Goal: Book appointment/travel/reservation

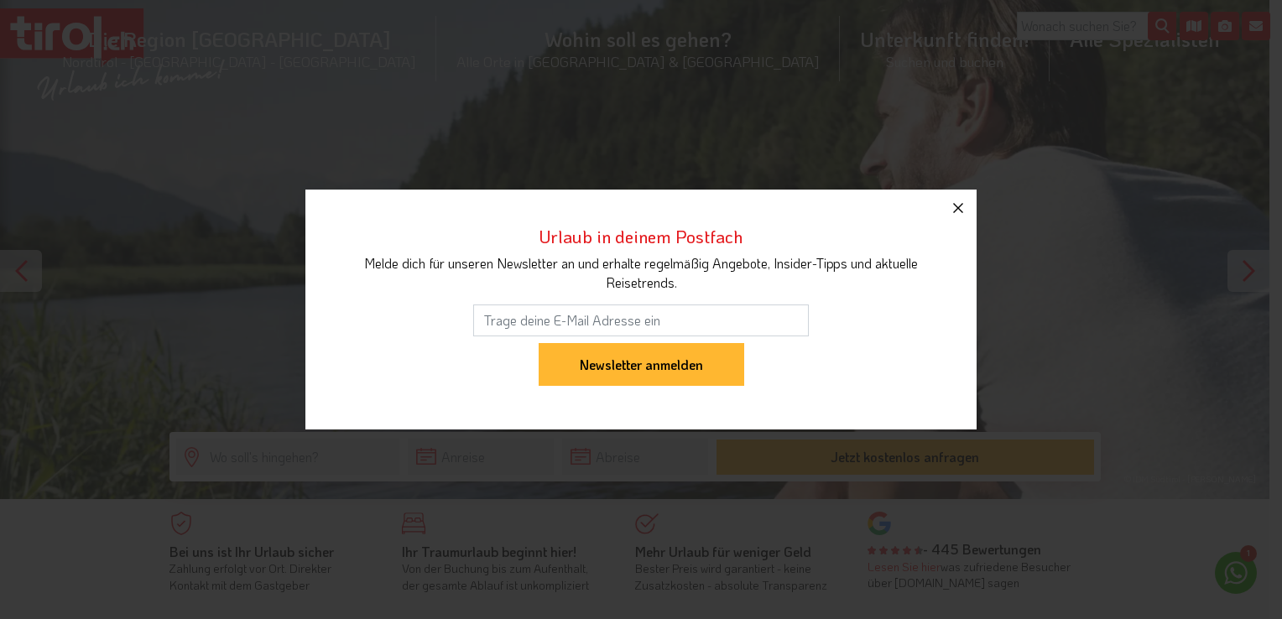
click at [963, 201] on icon "button" at bounding box center [958, 208] width 20 height 20
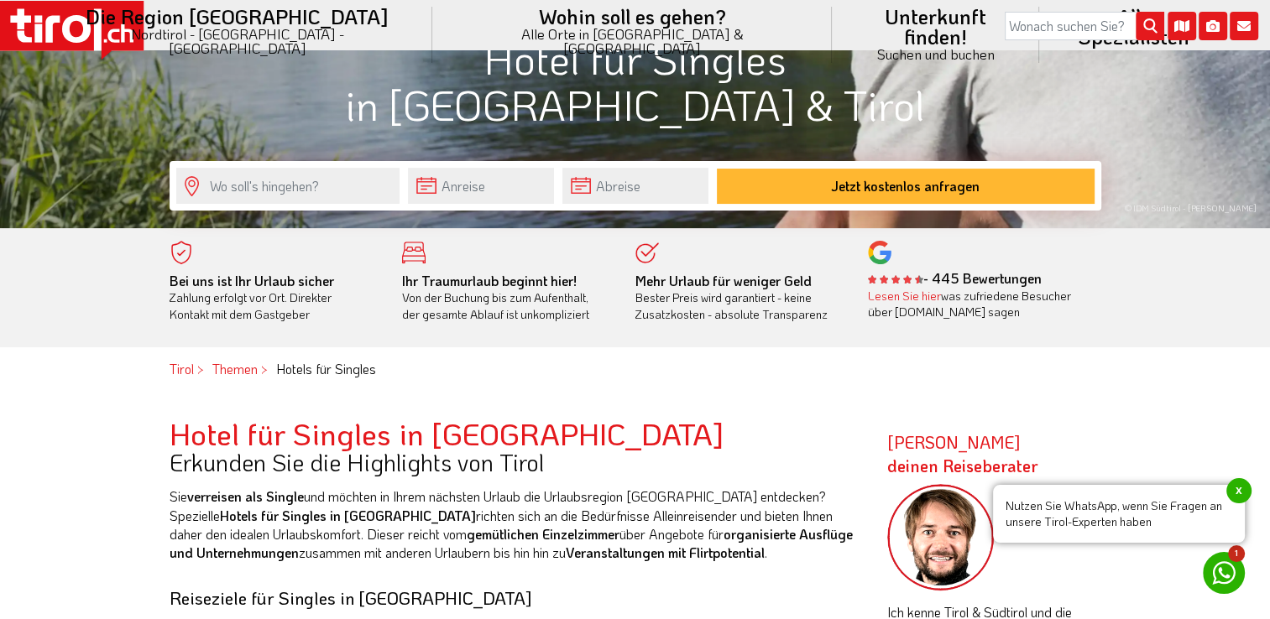
scroll to position [279, 0]
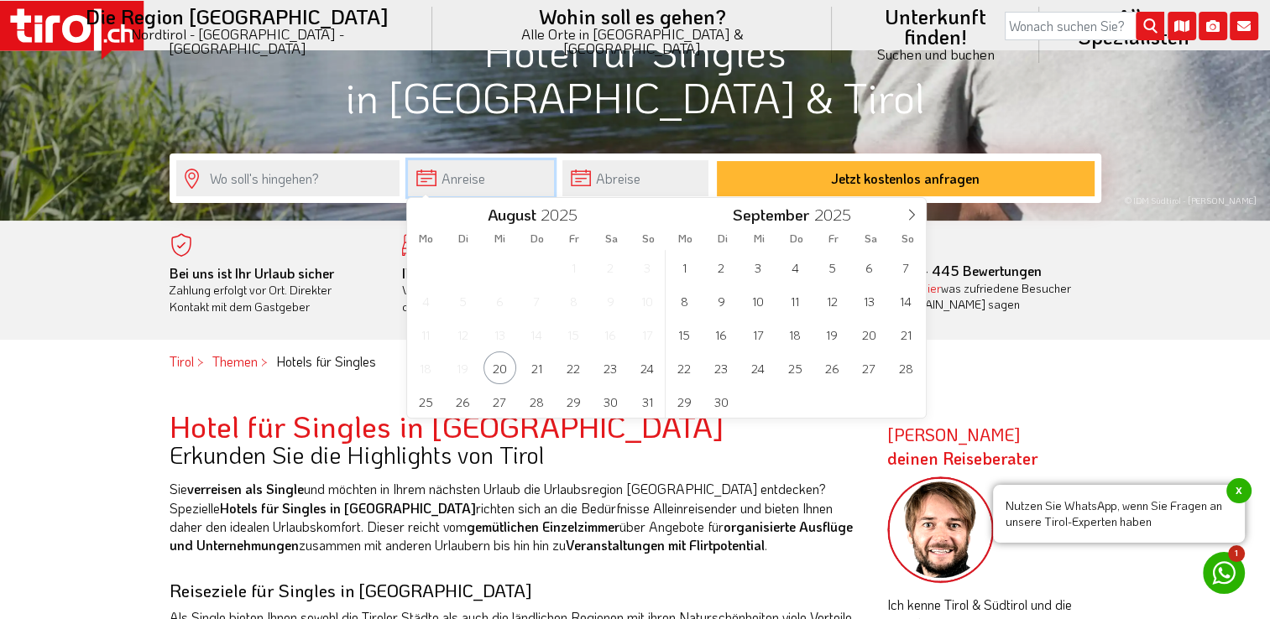
click at [498, 173] on input "text" at bounding box center [481, 178] width 146 height 36
click at [608, 398] on span "30" at bounding box center [610, 401] width 33 height 33
click at [618, 187] on input "text" at bounding box center [635, 178] width 146 height 36
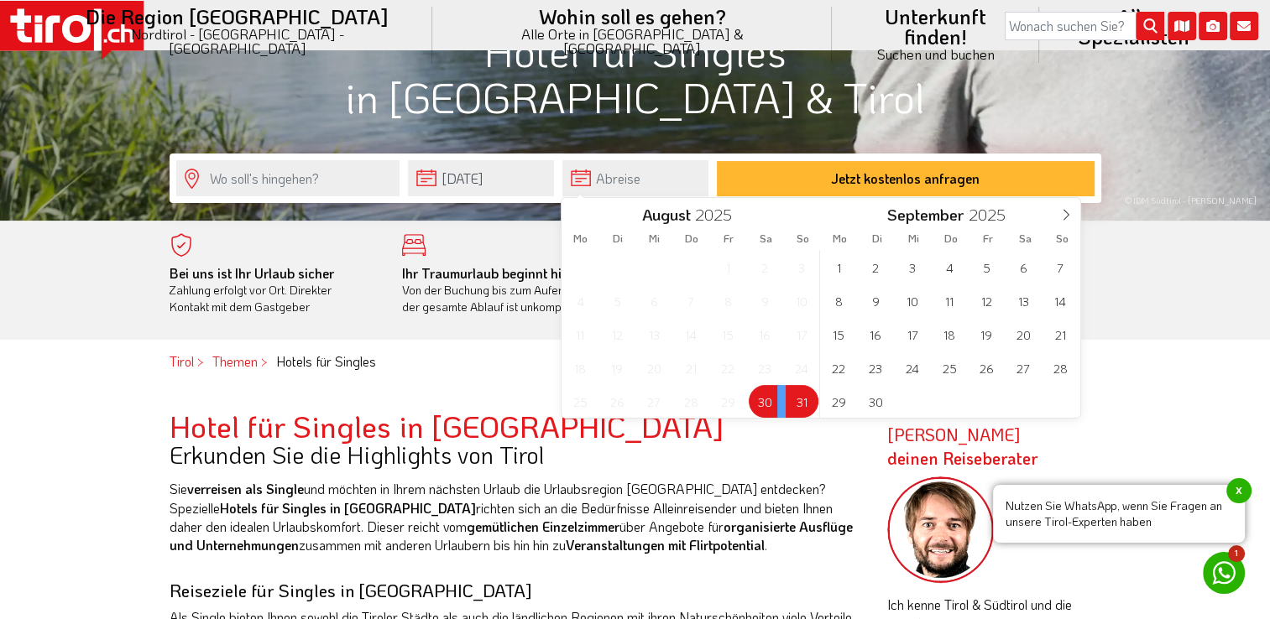
click at [793, 398] on span "31" at bounding box center [801, 401] width 33 height 33
type input "[DATE]"
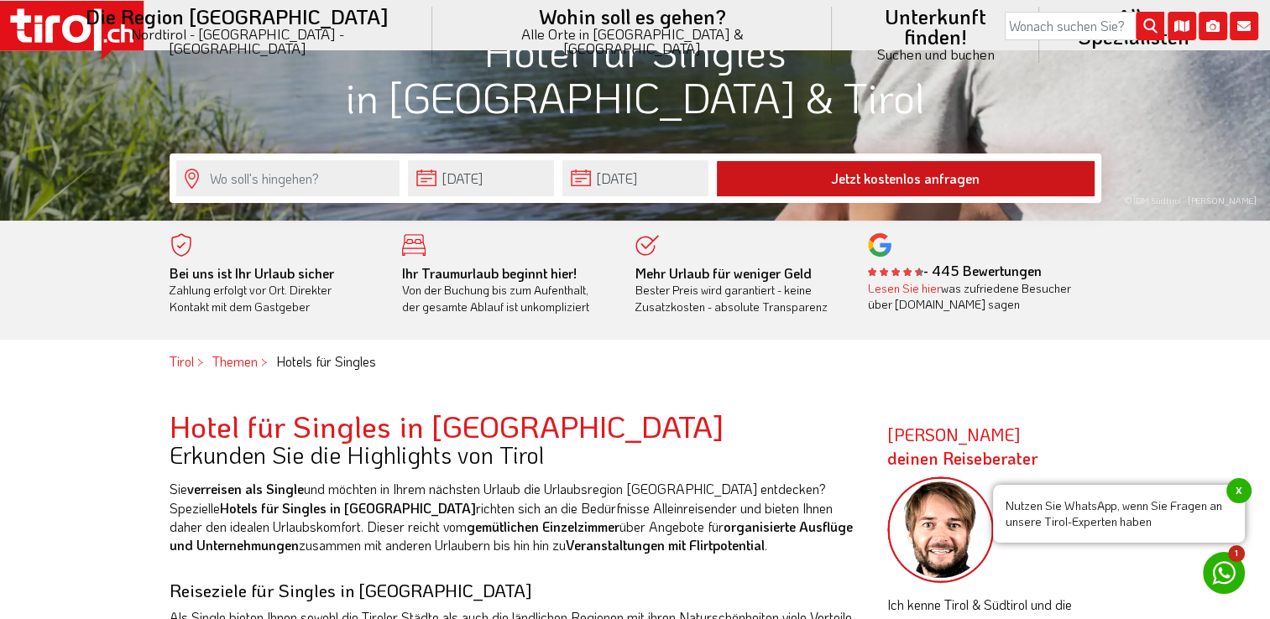
click at [920, 176] on button "Jetzt kostenlos anfragen" at bounding box center [906, 178] width 378 height 35
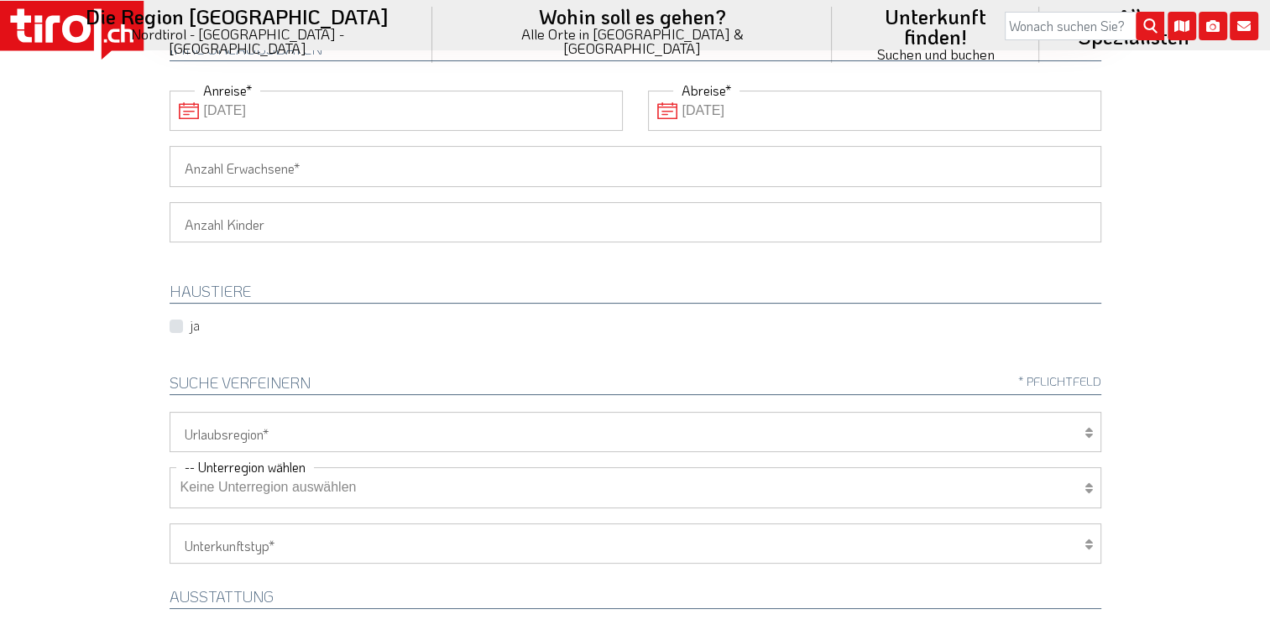
scroll to position [322, 0]
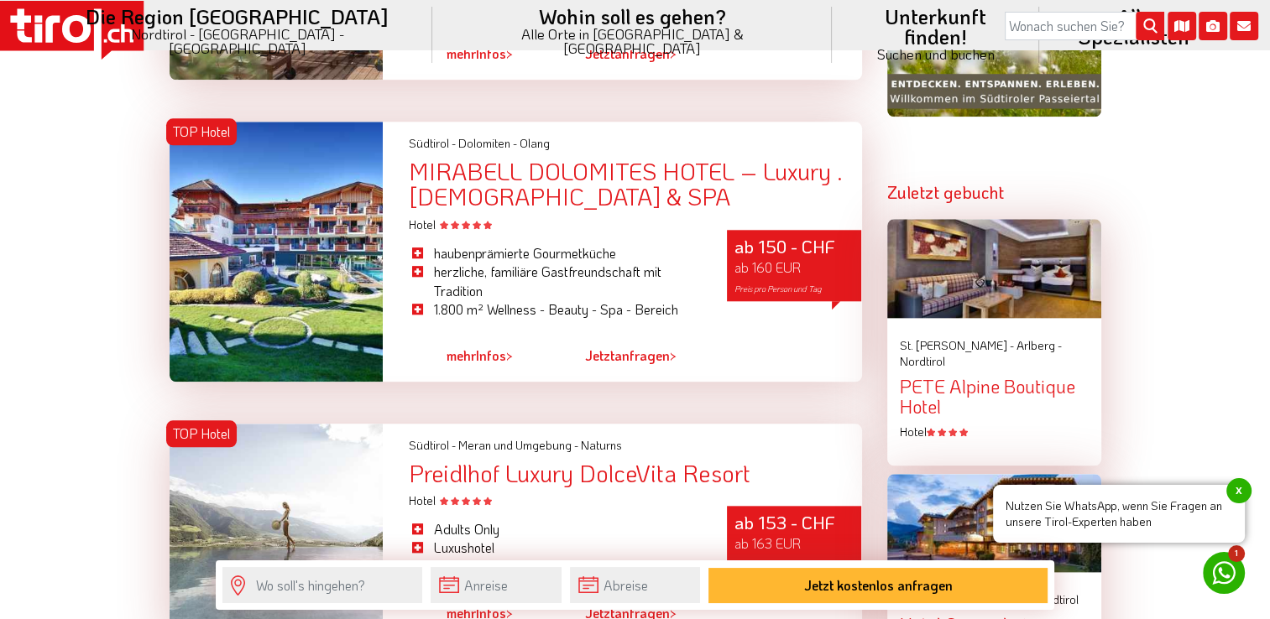
scroll to position [1699, 0]
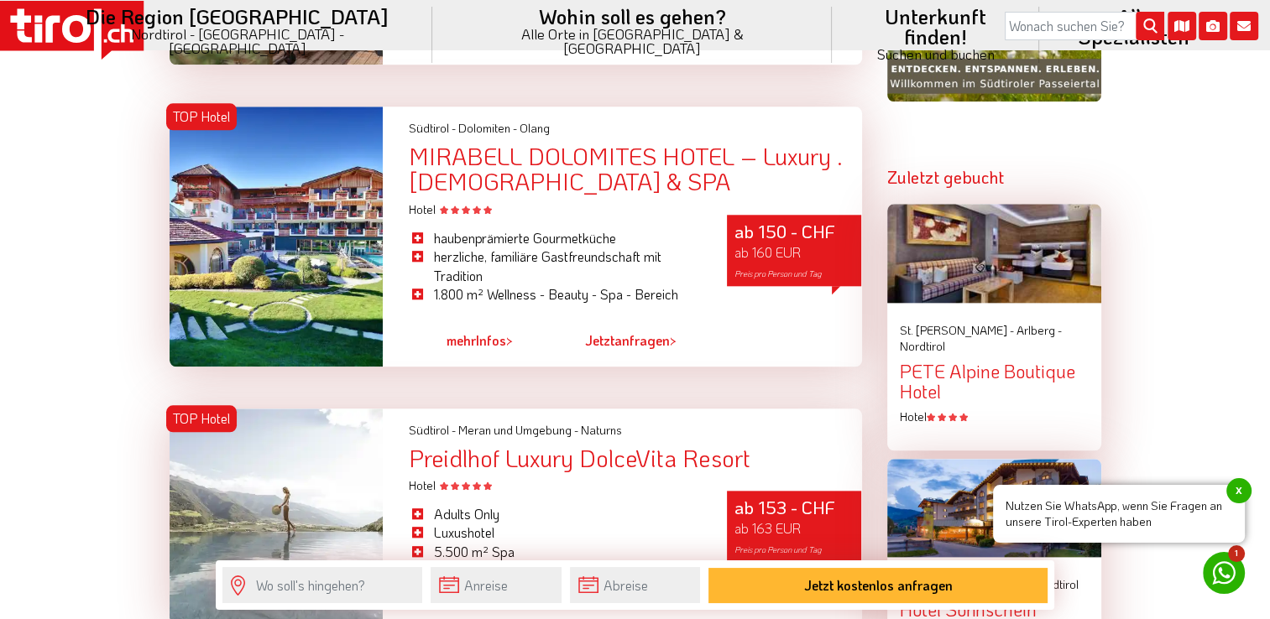
drag, startPoint x: 420, startPoint y: 154, endPoint x: 372, endPoint y: 378, distance: 229.1
drag, startPoint x: 521, startPoint y: 153, endPoint x: 510, endPoint y: 171, distance: 21.4
drag, startPoint x: 510, startPoint y: 171, endPoint x: 480, endPoint y: 167, distance: 30.5
click at [480, 167] on div "MIRABELL DOLOMITES HOTEL – Luxury . [DEMOGRAPHIC_DATA] & SPA" at bounding box center [634, 170] width 453 height 52
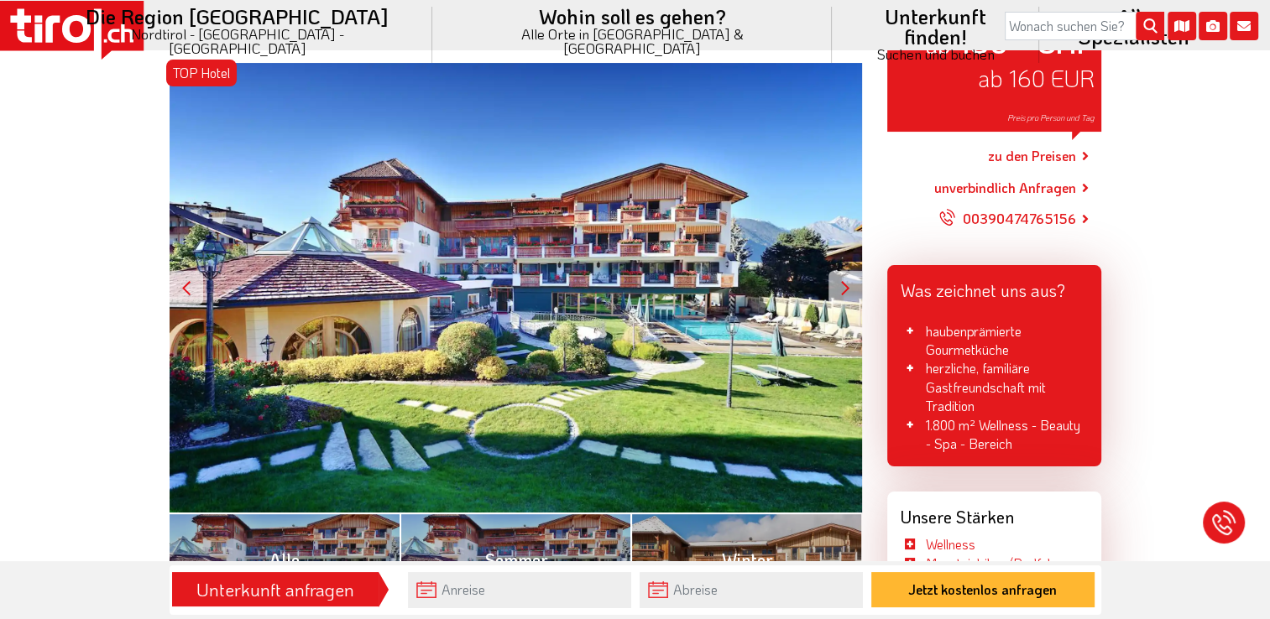
scroll to position [303, 0]
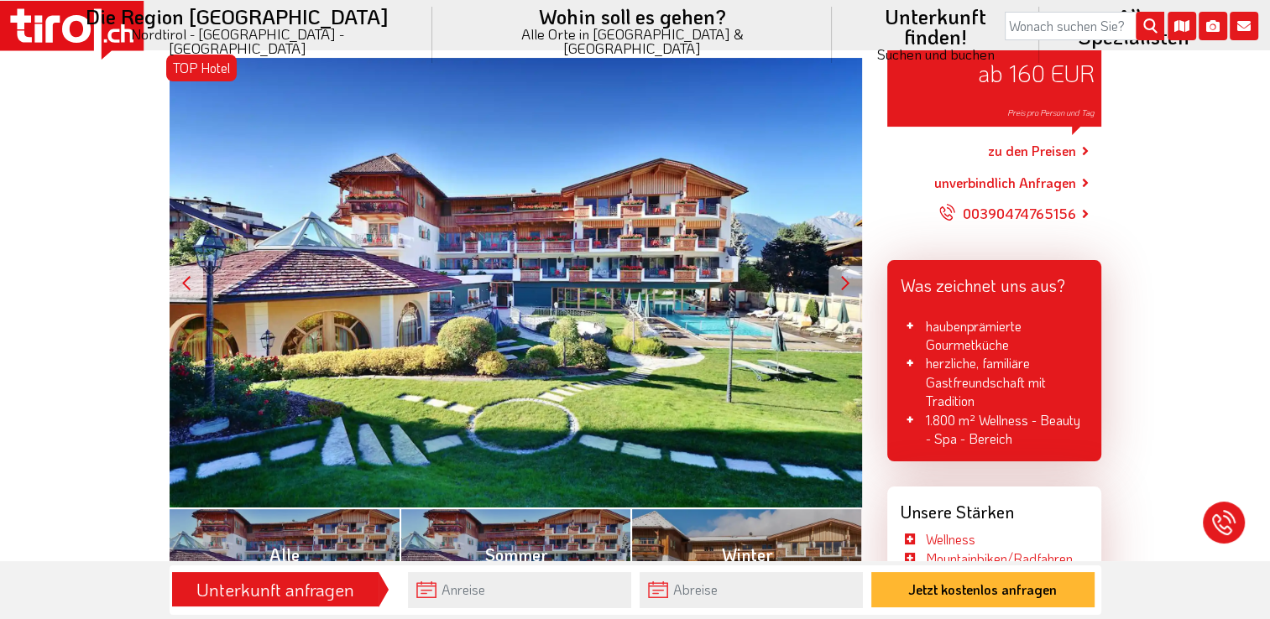
click at [849, 266] on div at bounding box center [845, 283] width 34 height 34
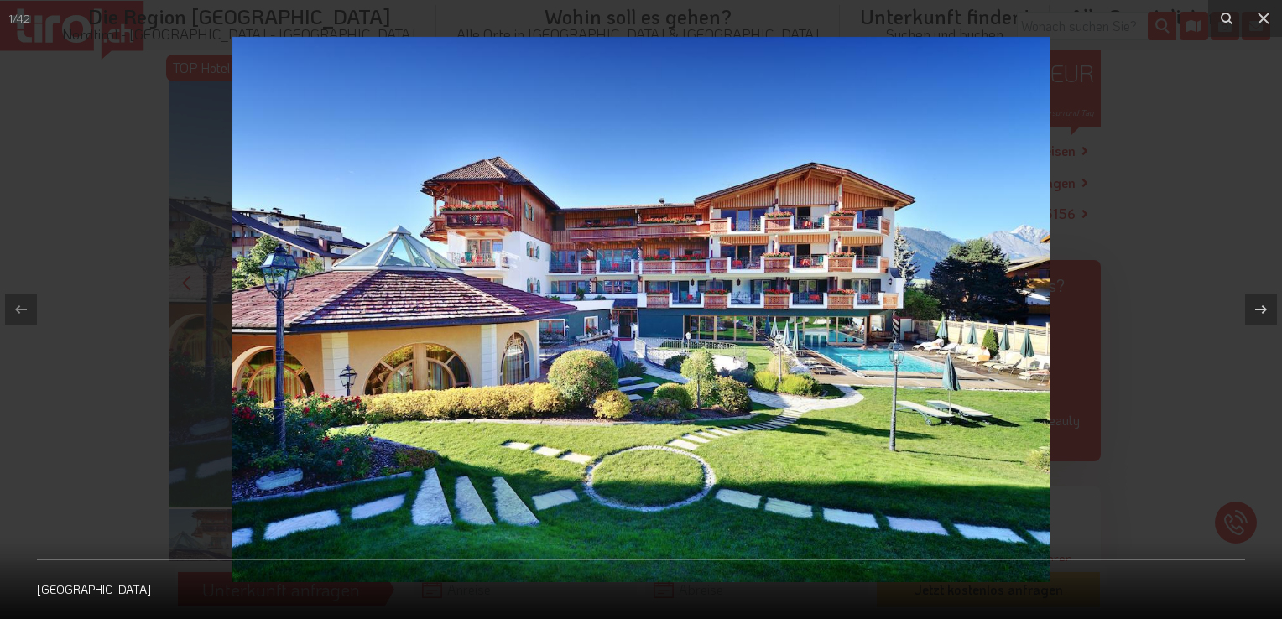
click at [1093, 244] on div at bounding box center [641, 309] width 1282 height 619
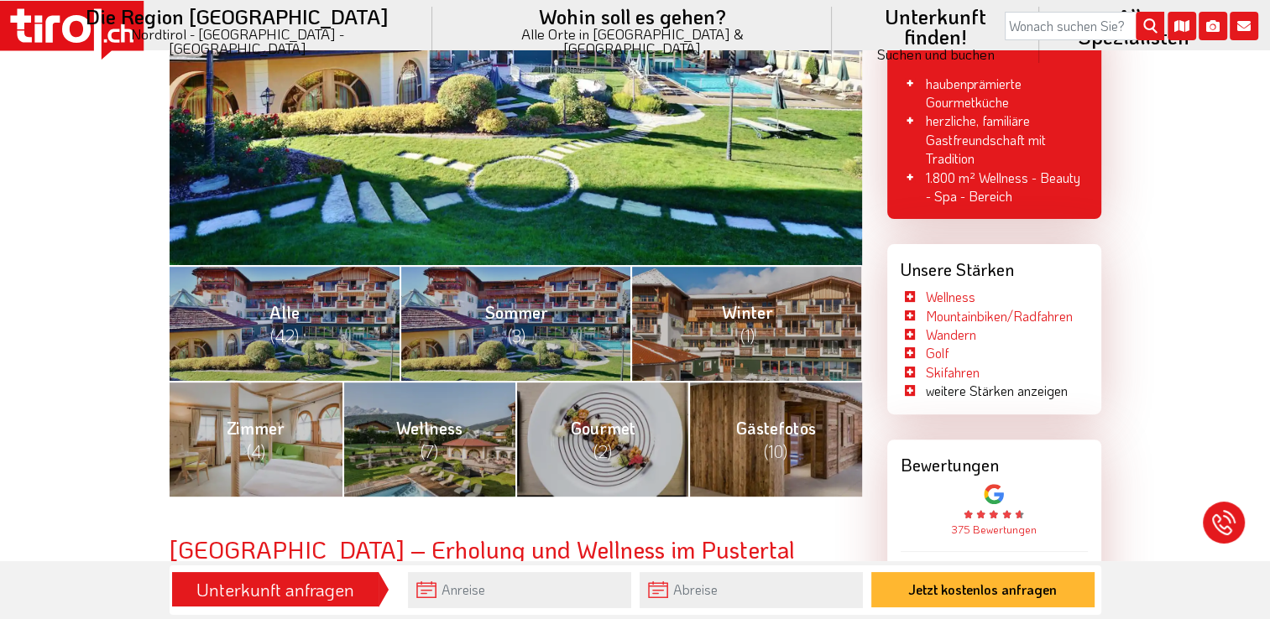
scroll to position [662, 0]
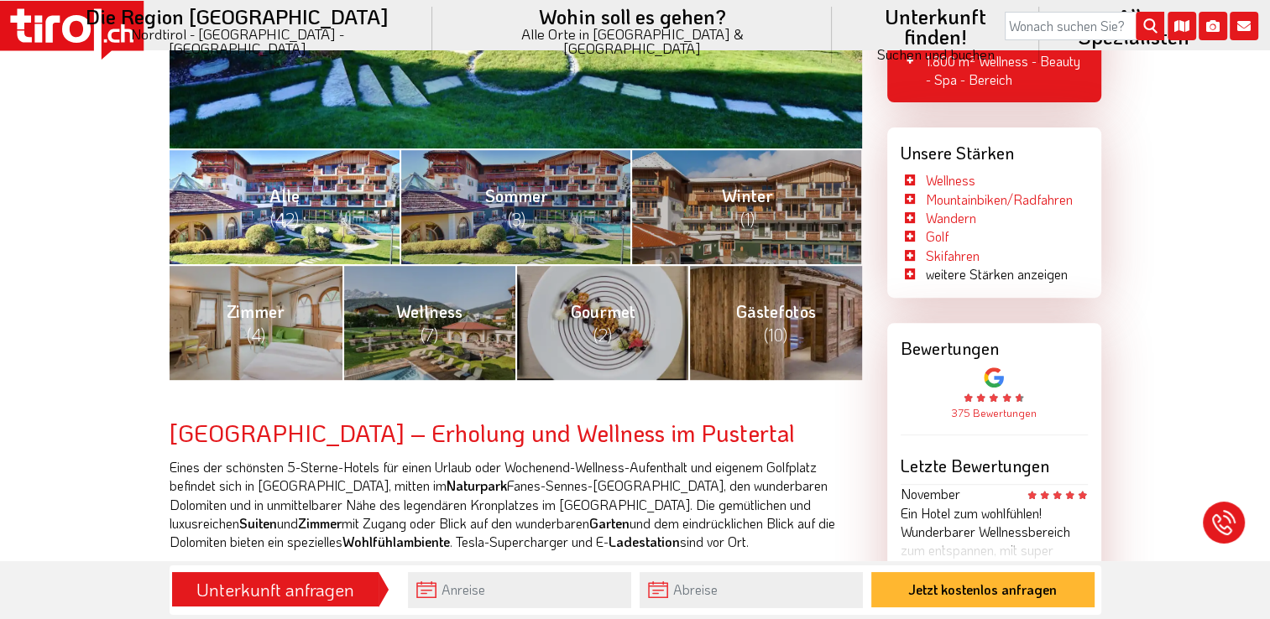
click at [275, 208] on span "(42)" at bounding box center [284, 219] width 29 height 22
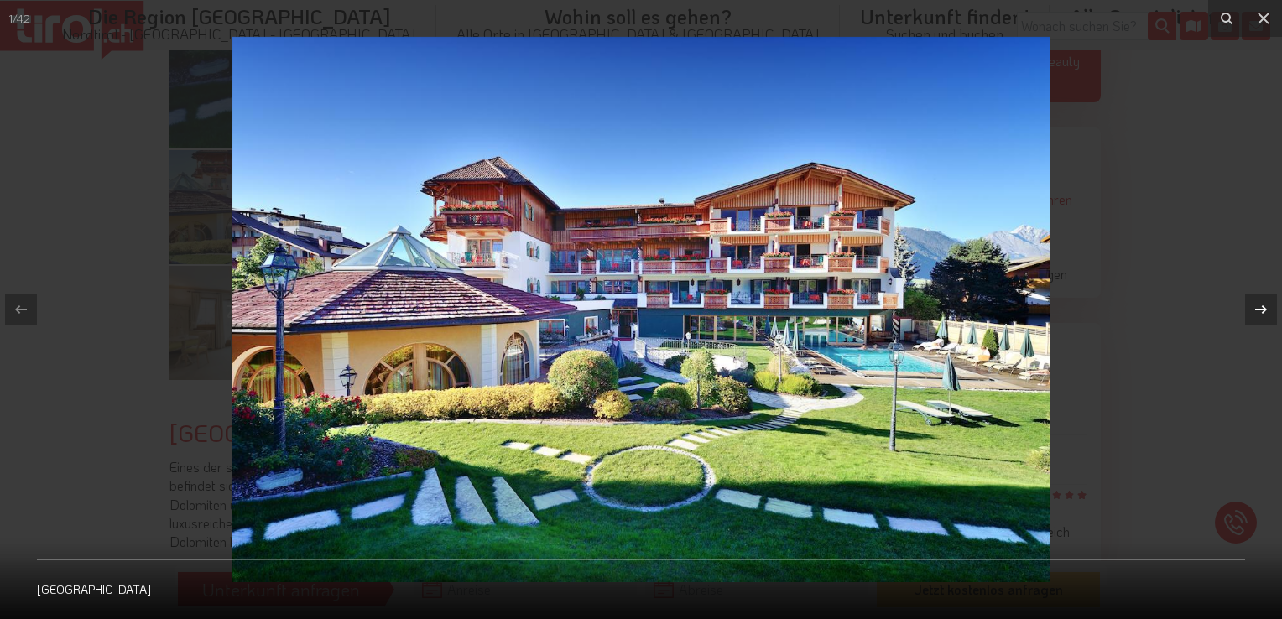
click at [1247, 307] on div at bounding box center [1261, 310] width 32 height 32
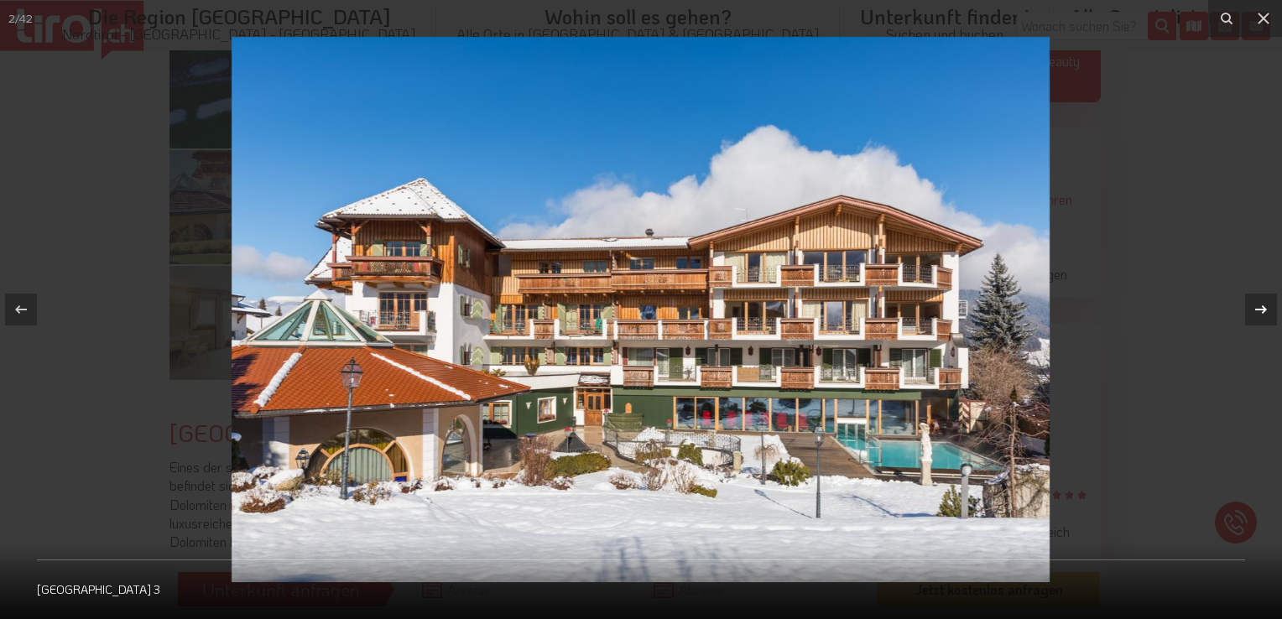
click at [1247, 307] on div at bounding box center [1261, 310] width 32 height 32
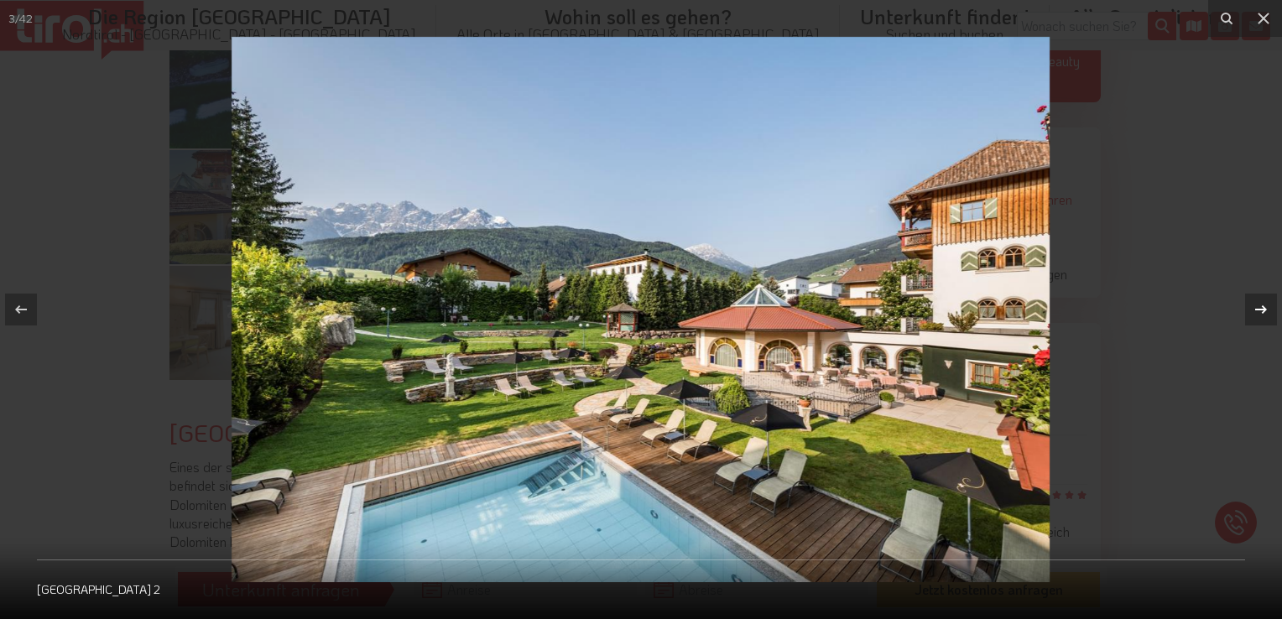
click at [1247, 307] on div at bounding box center [1261, 310] width 32 height 32
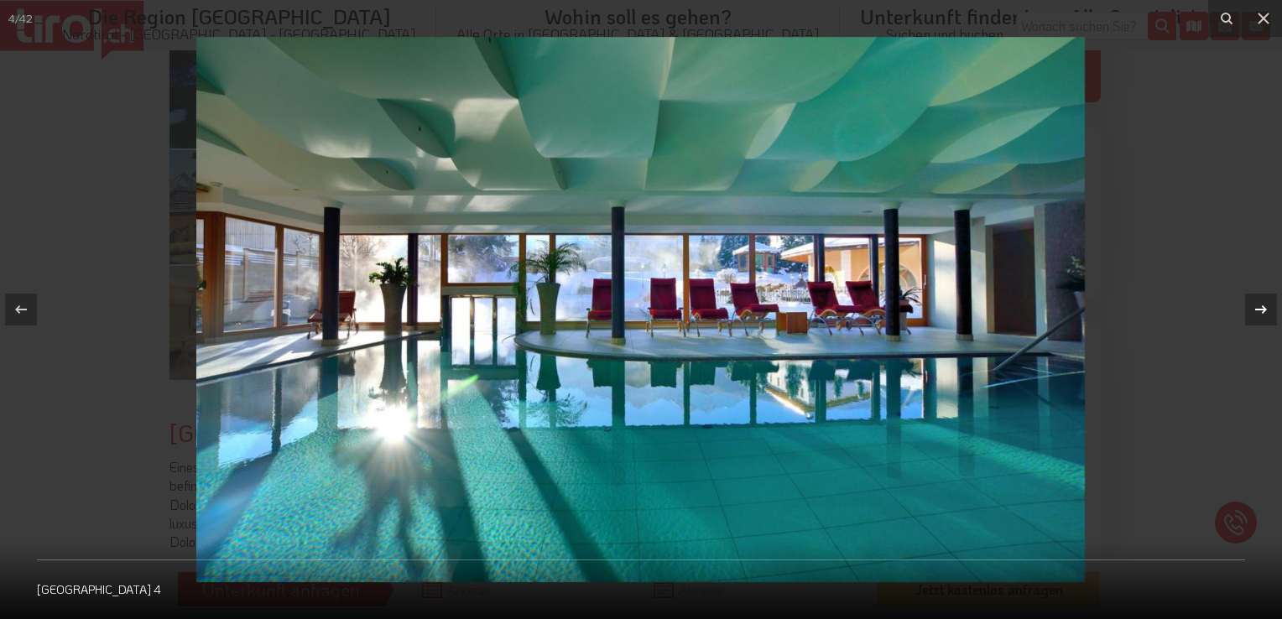
click at [1247, 307] on div at bounding box center [1261, 310] width 32 height 32
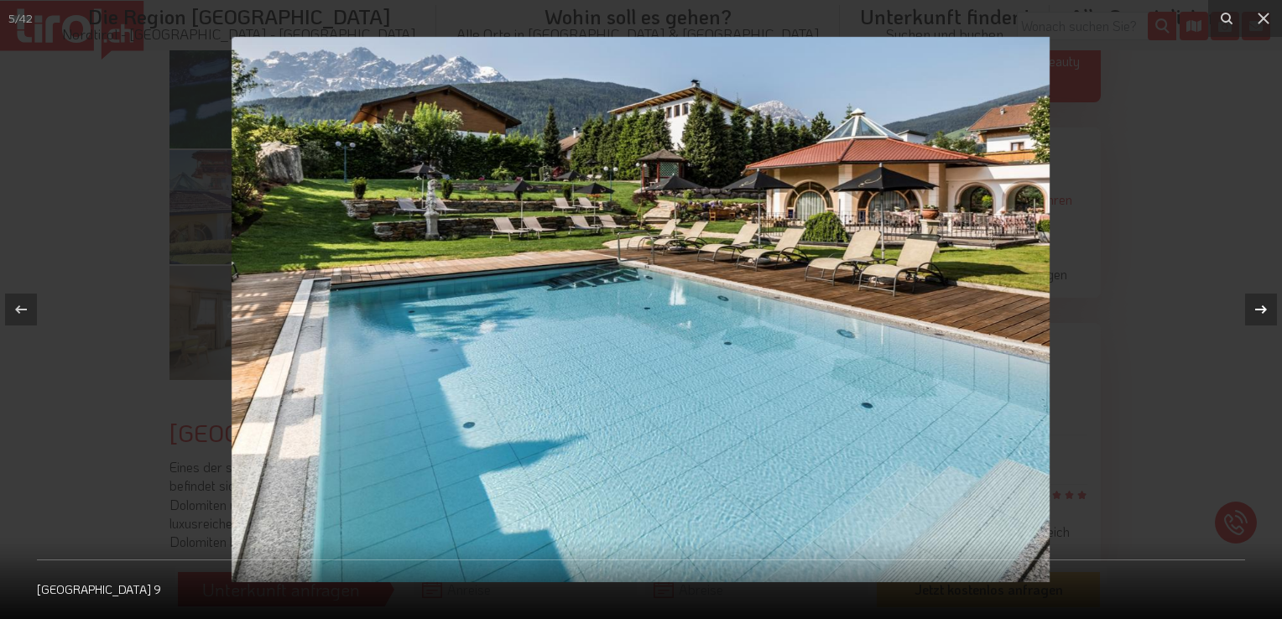
click at [1247, 307] on div at bounding box center [1261, 310] width 32 height 32
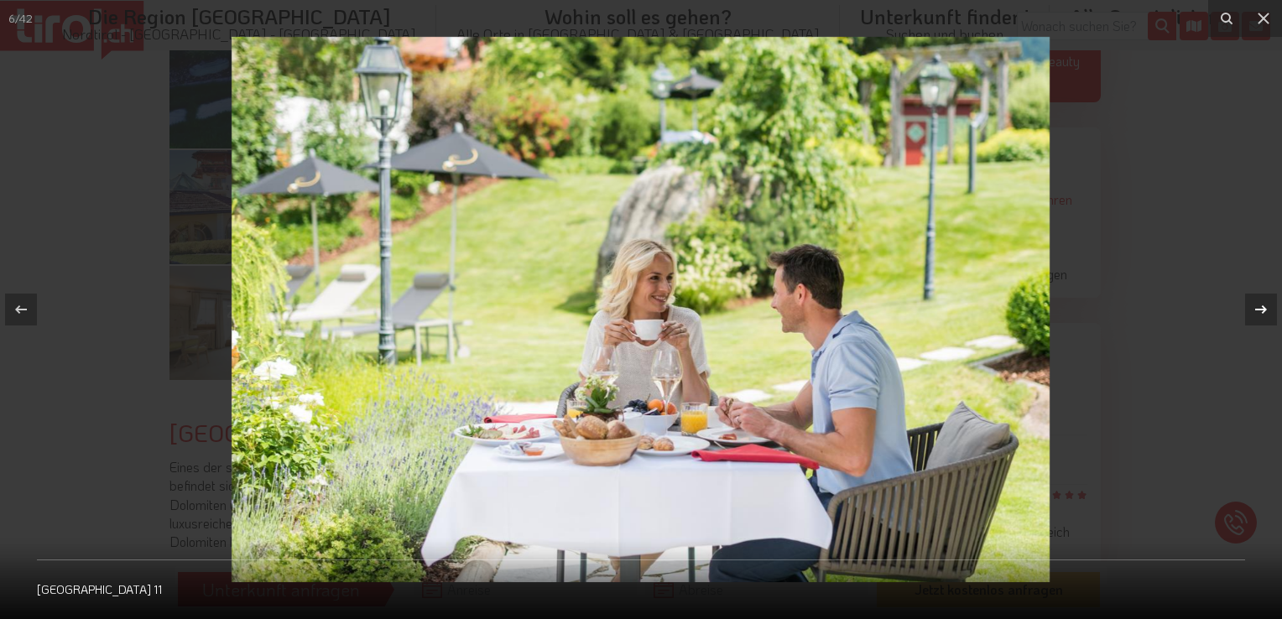
click at [1247, 307] on div at bounding box center [1261, 310] width 32 height 32
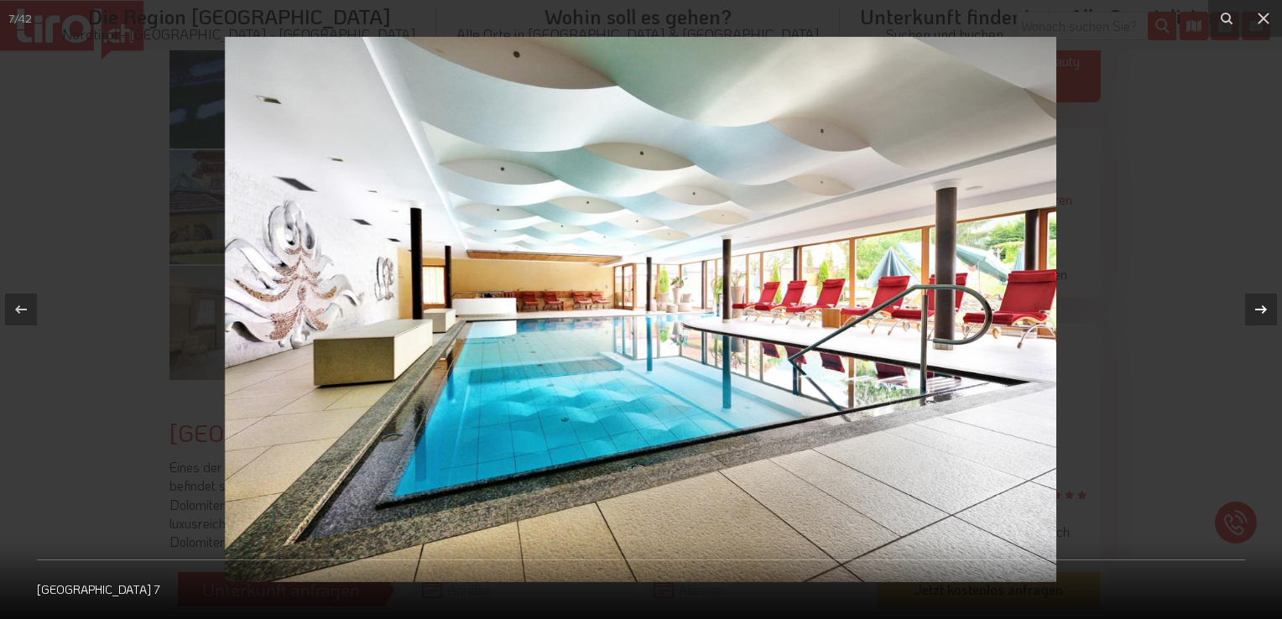
click at [1247, 307] on div at bounding box center [1261, 310] width 32 height 32
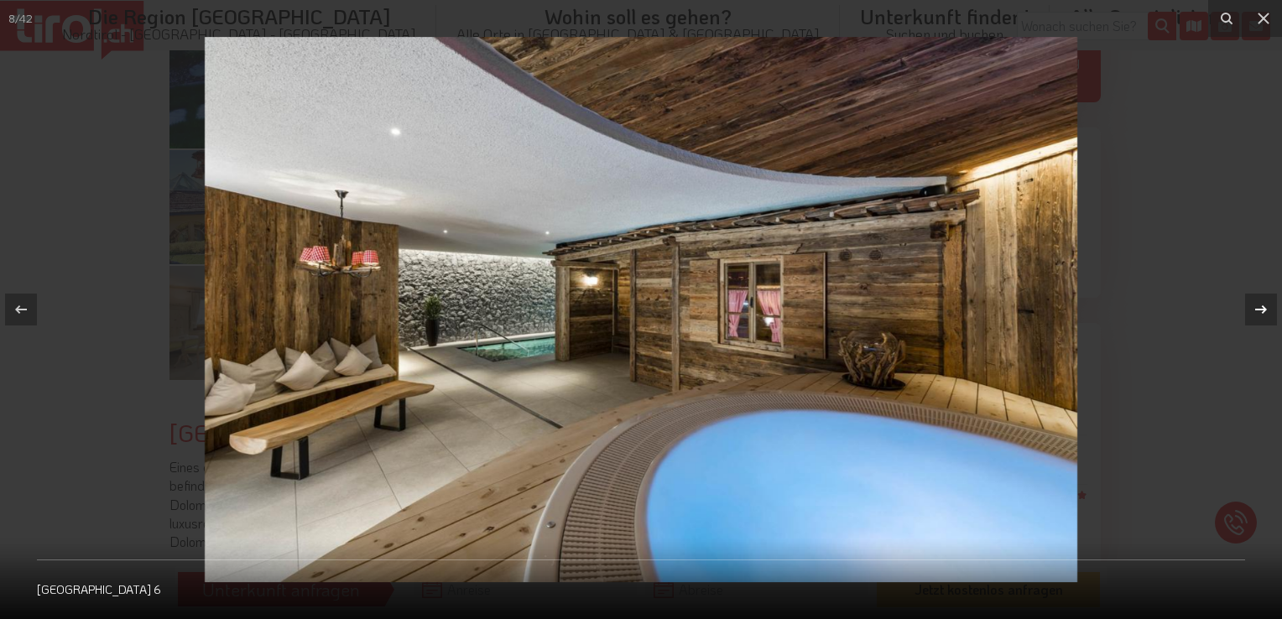
click at [1247, 307] on div at bounding box center [1261, 310] width 32 height 32
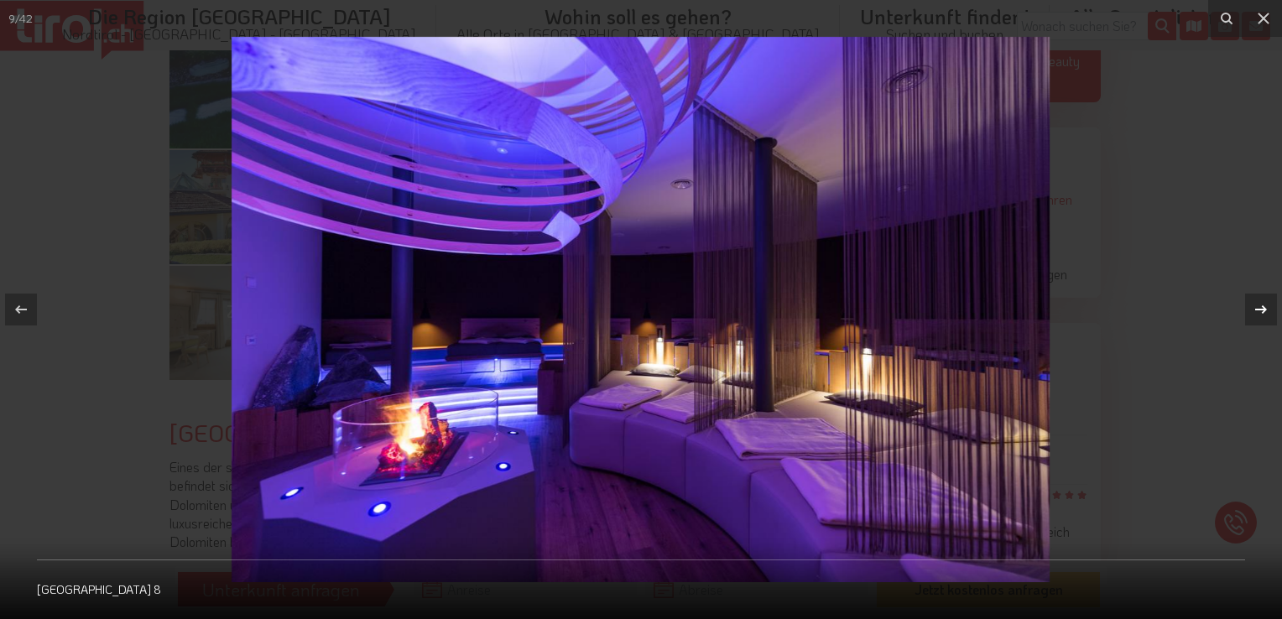
click at [1247, 307] on div at bounding box center [1261, 310] width 32 height 32
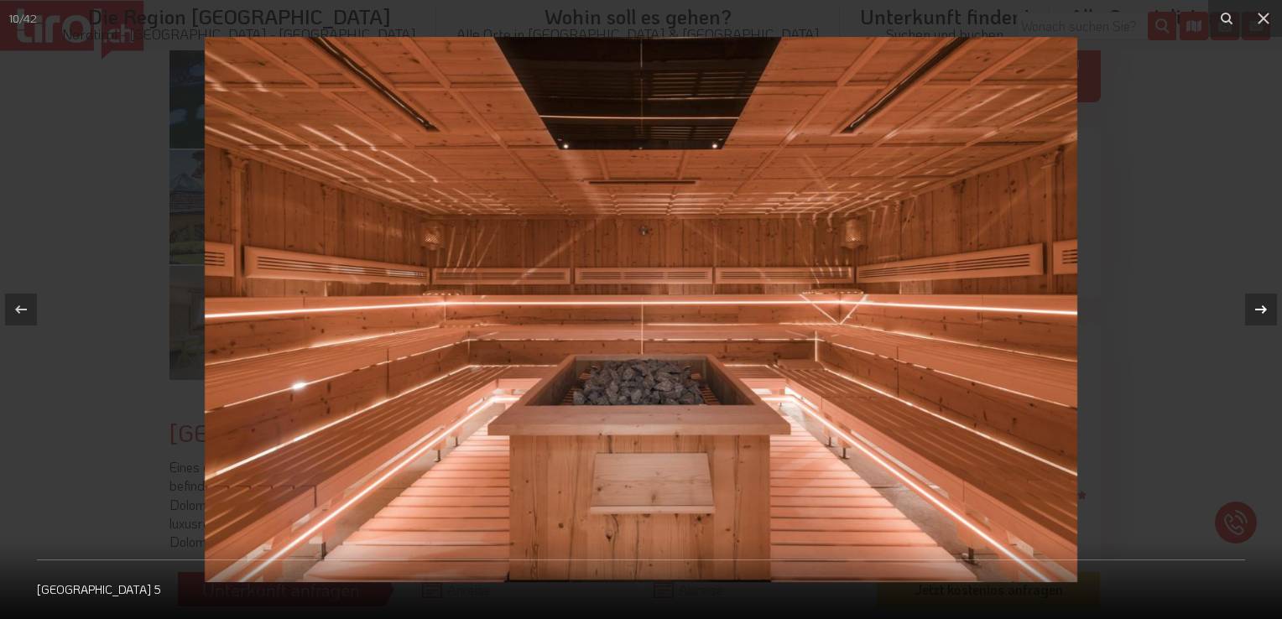
click at [1247, 307] on div at bounding box center [1261, 310] width 32 height 32
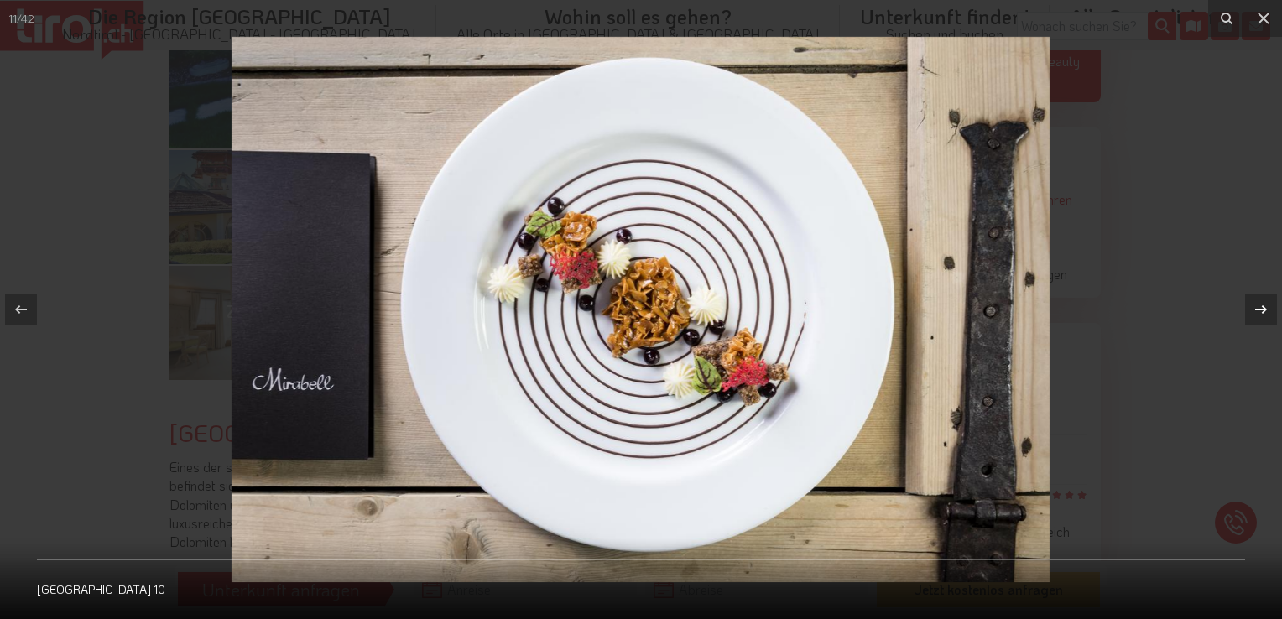
click at [1247, 307] on div at bounding box center [1261, 310] width 32 height 32
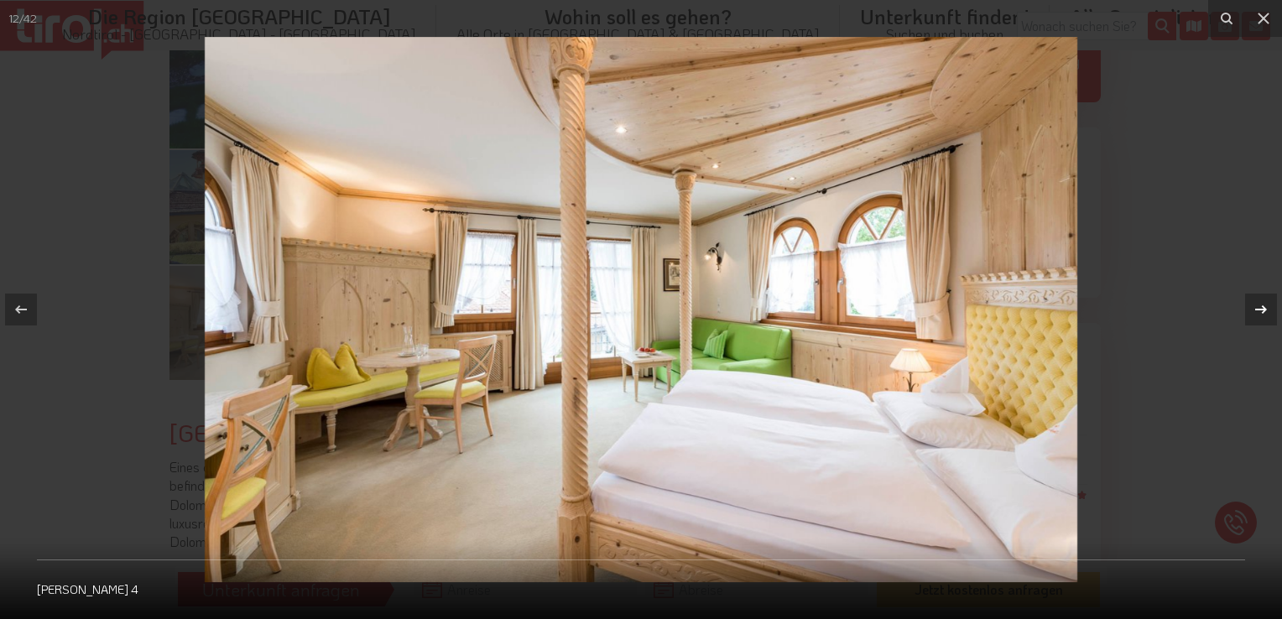
click at [1247, 307] on div at bounding box center [1261, 310] width 32 height 32
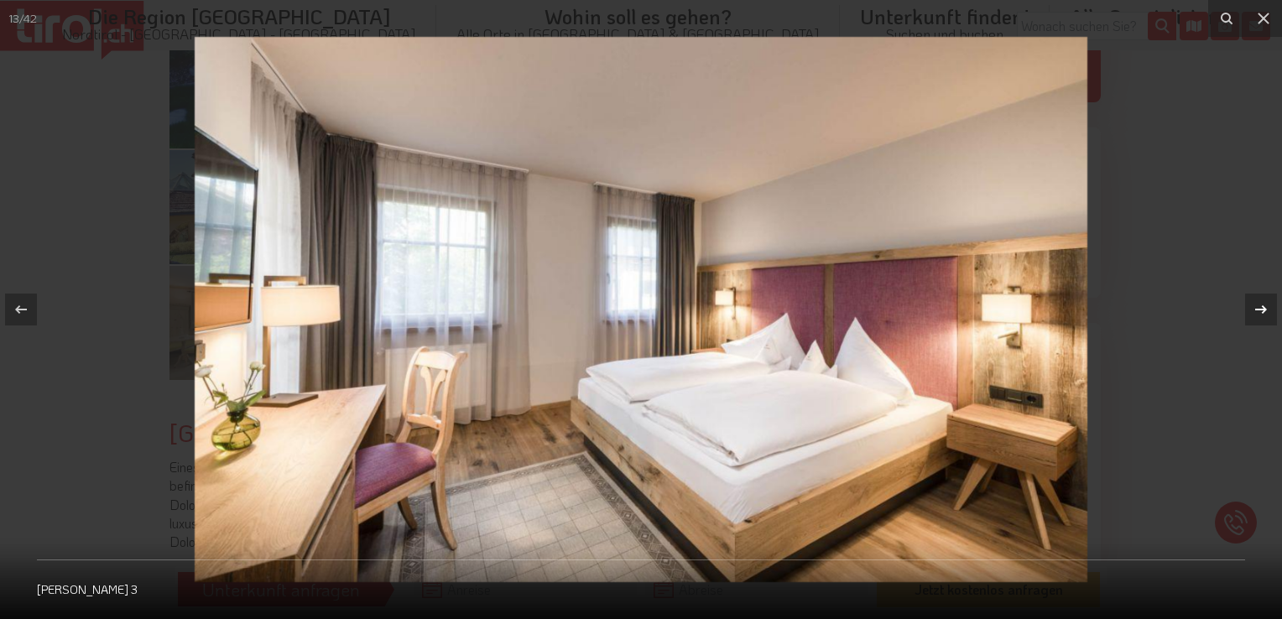
click at [1247, 307] on div at bounding box center [1261, 310] width 32 height 32
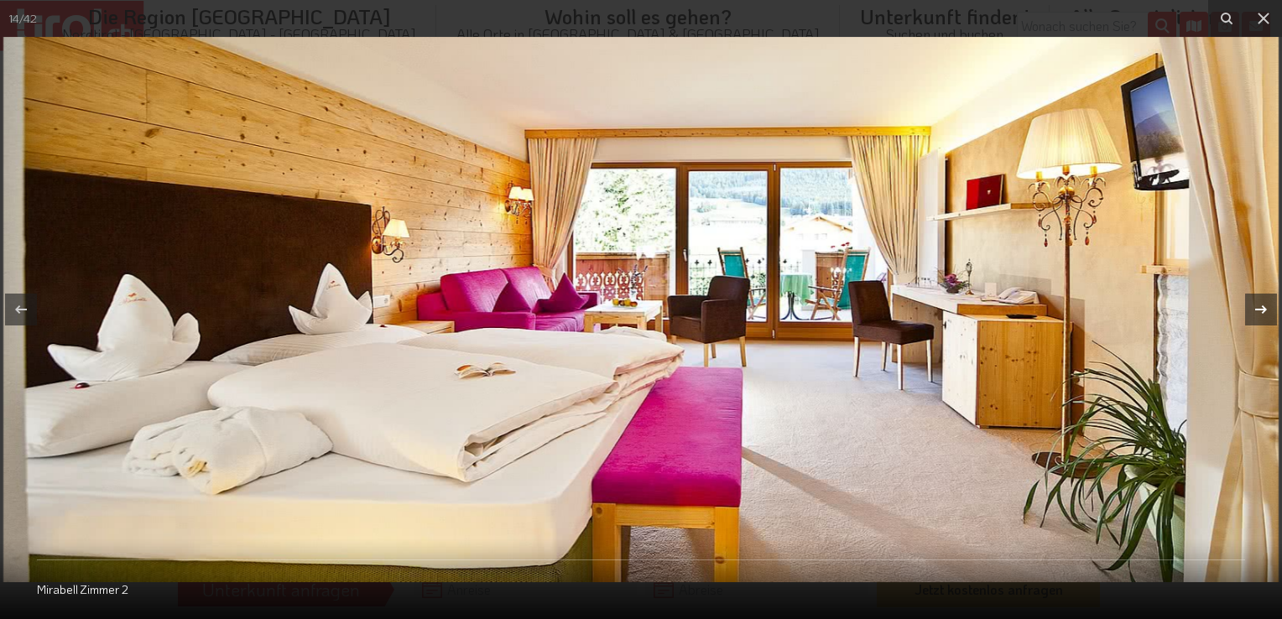
click at [1247, 307] on div at bounding box center [1261, 310] width 32 height 32
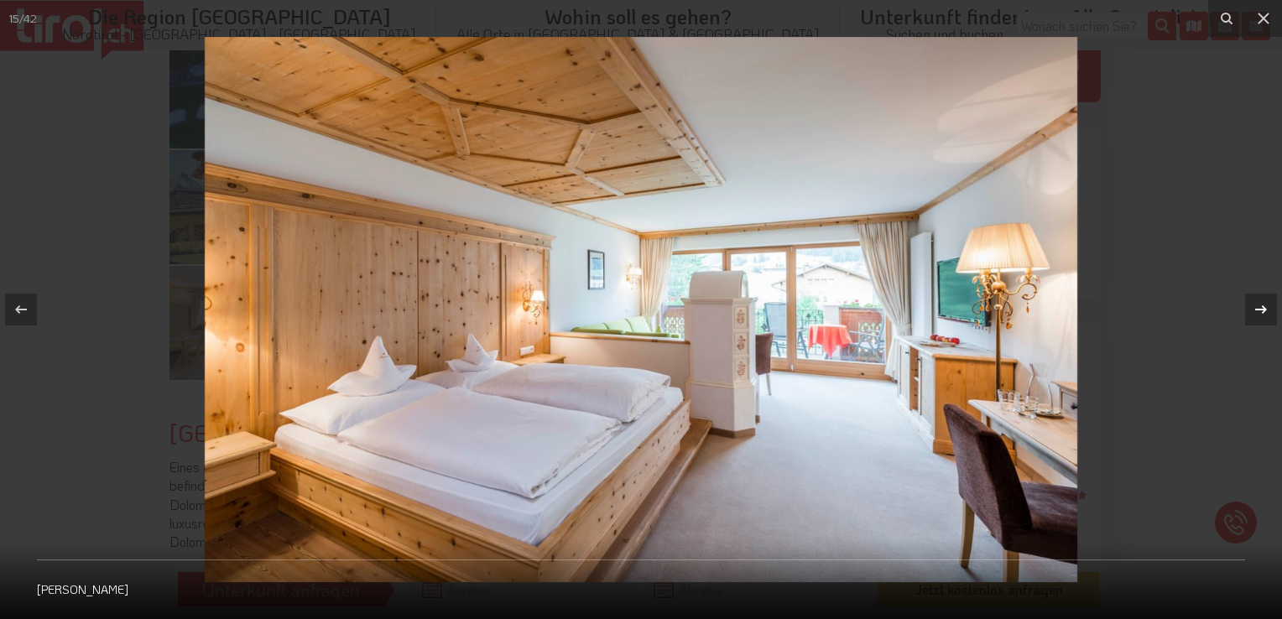
click at [1247, 307] on div at bounding box center [1261, 310] width 32 height 32
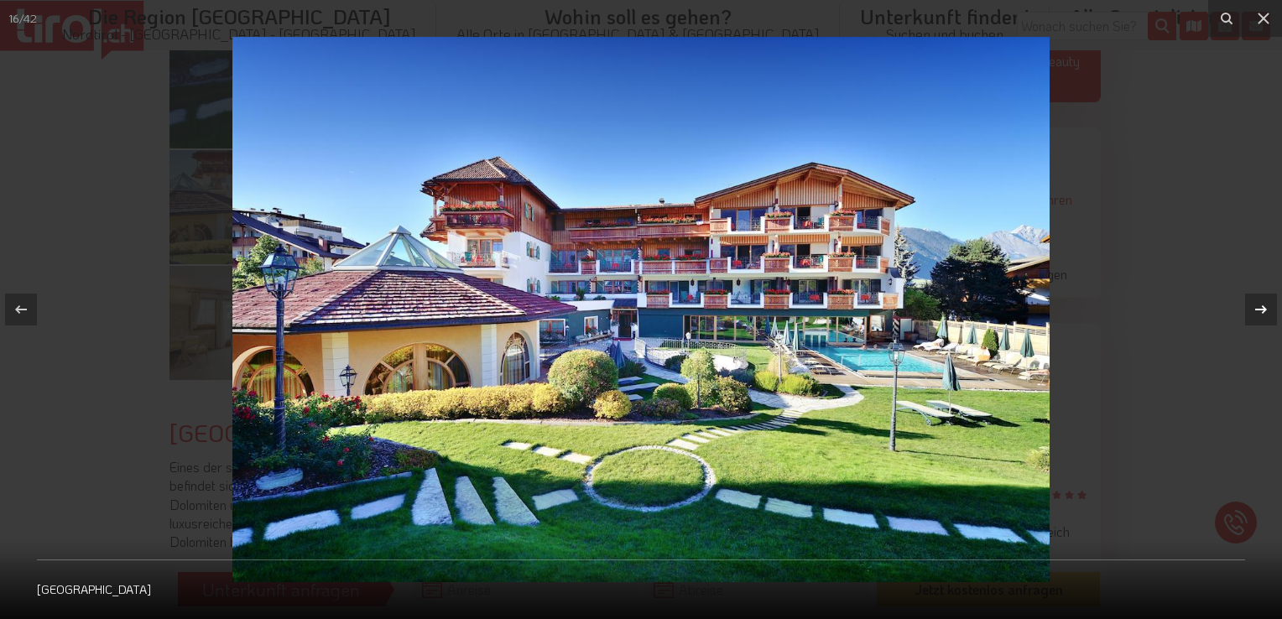
click at [1247, 307] on div at bounding box center [1261, 310] width 32 height 32
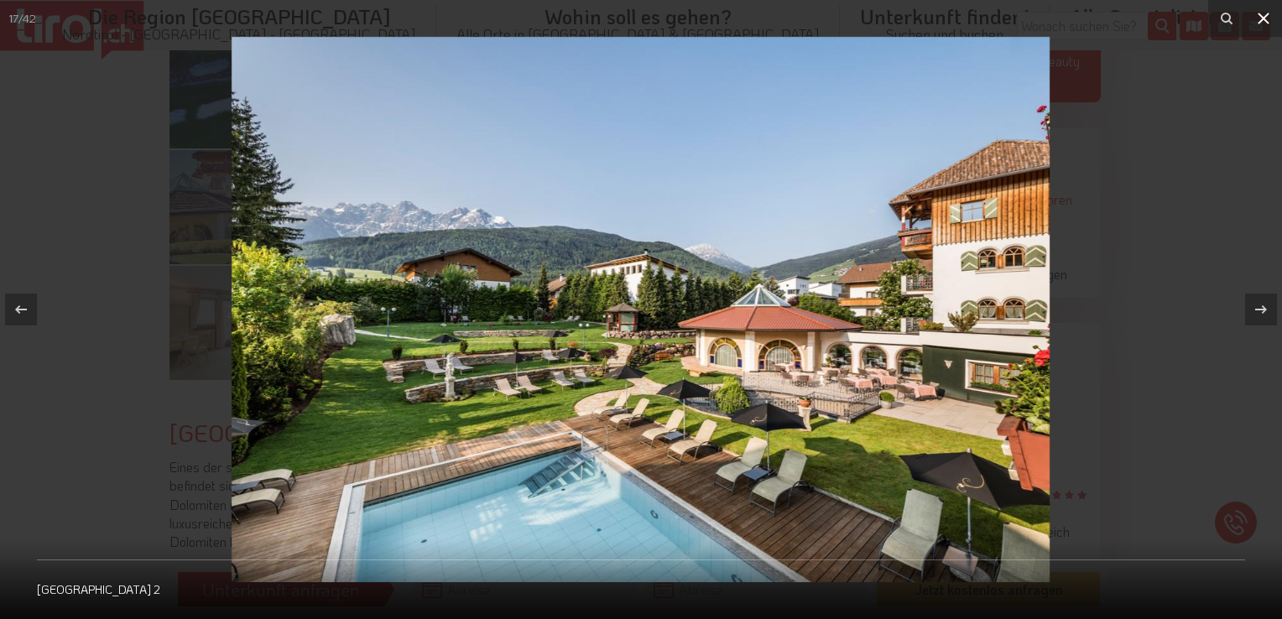
click at [1266, 24] on icon at bounding box center [1264, 18] width 20 height 20
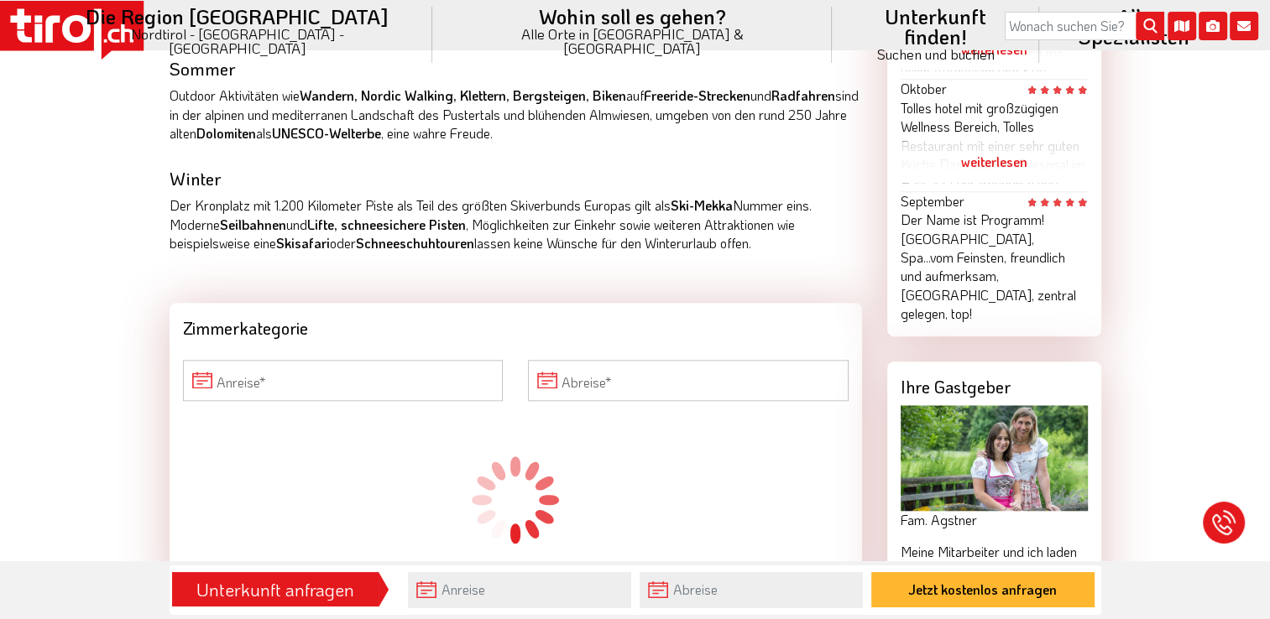
scroll to position [1475, 0]
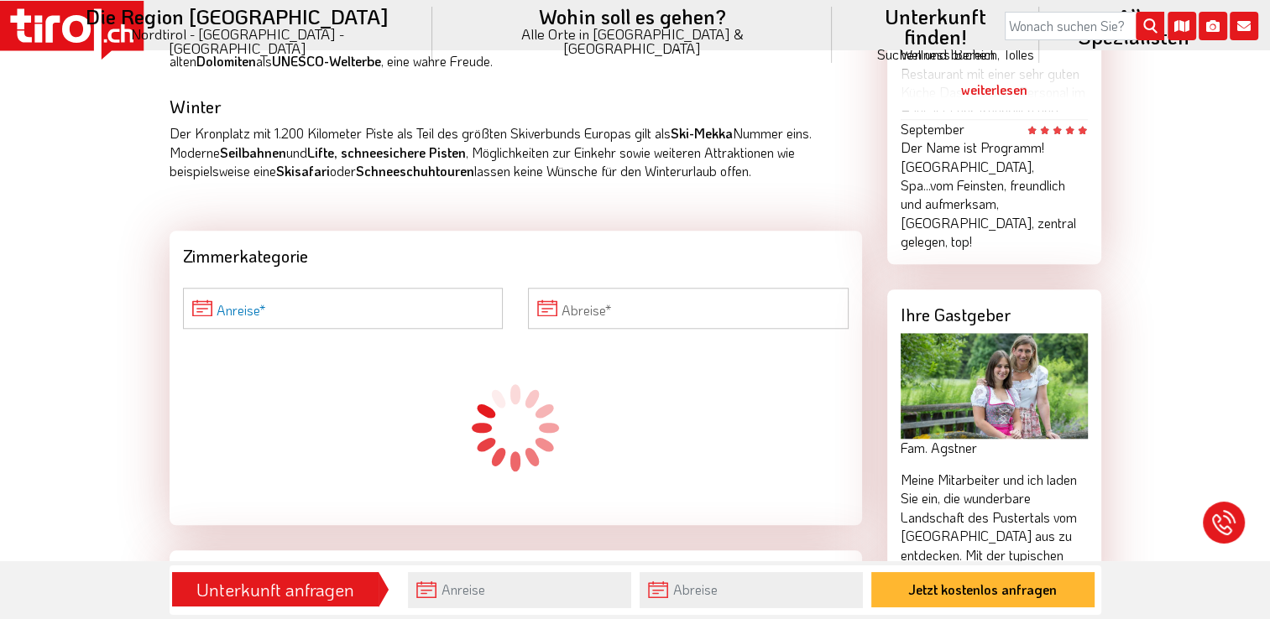
click at [281, 288] on input "Anreise" at bounding box center [343, 308] width 321 height 40
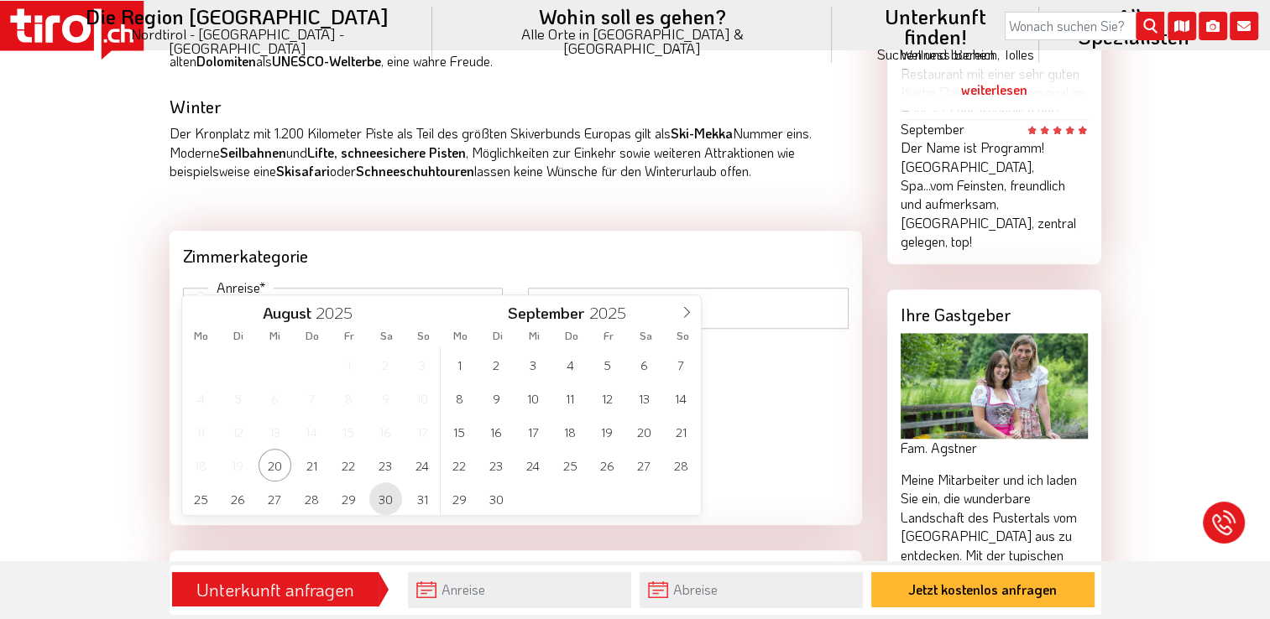
click at [379, 493] on span "30" at bounding box center [385, 499] width 33 height 33
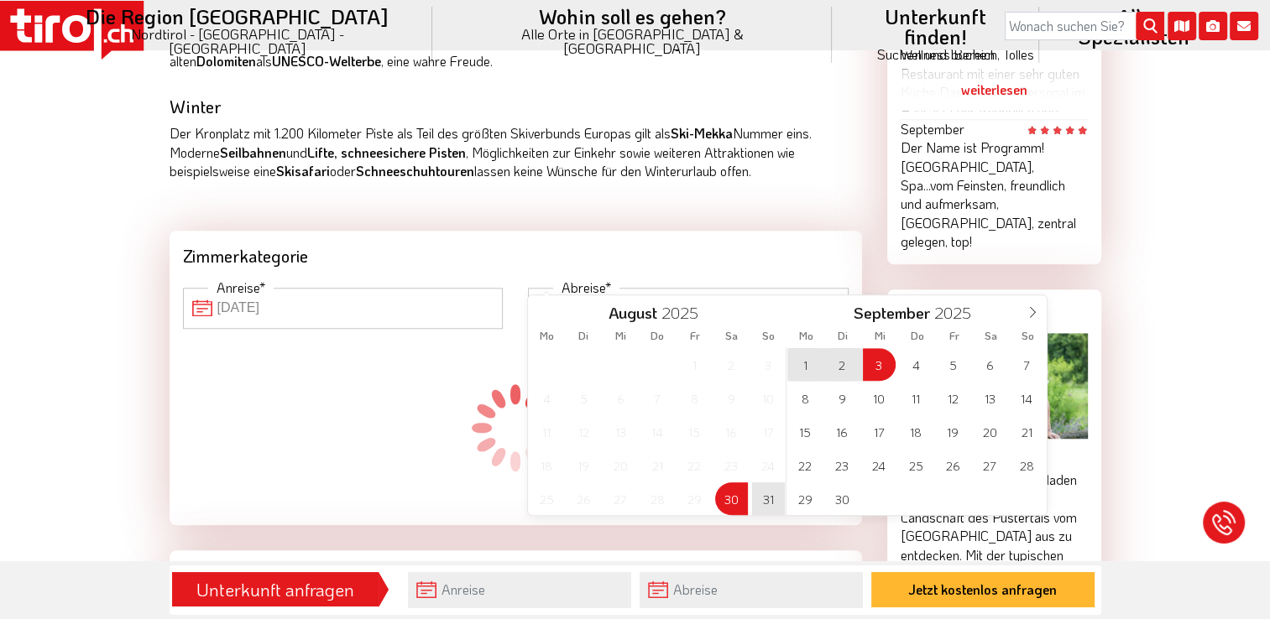
click at [598, 288] on input "Abreise" at bounding box center [688, 308] width 321 height 40
click at [765, 495] on span "31" at bounding box center [767, 499] width 33 height 33
type input "30-08-2025"
type input "31-08-2025"
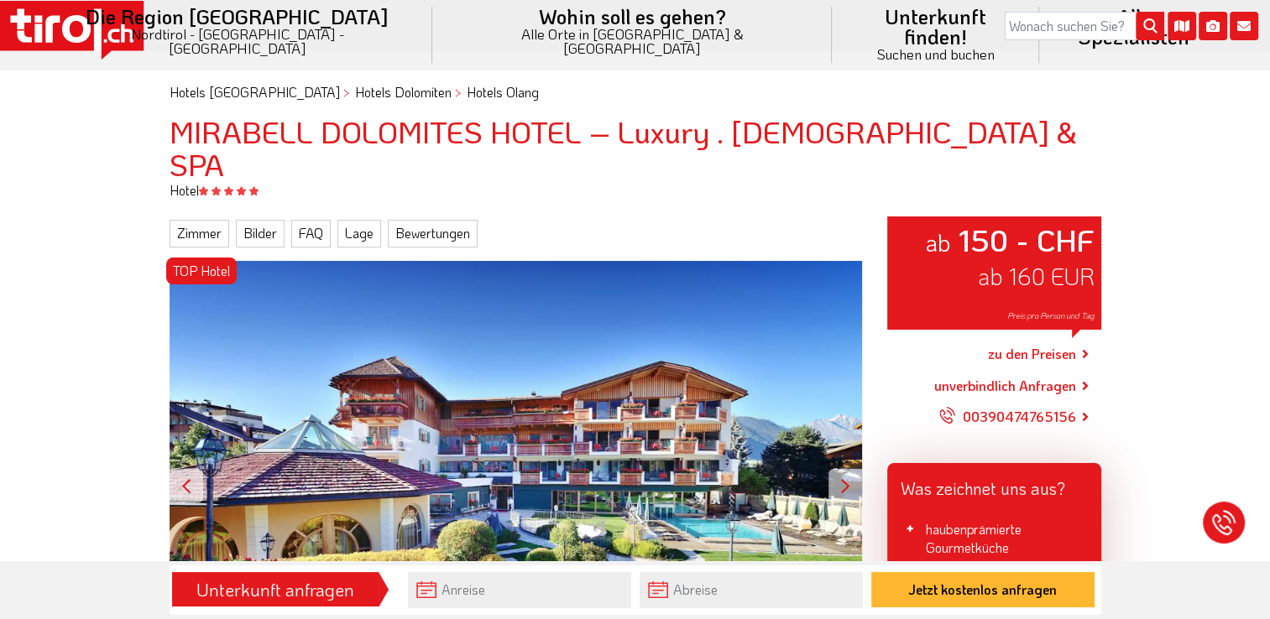
scroll to position [94, 0]
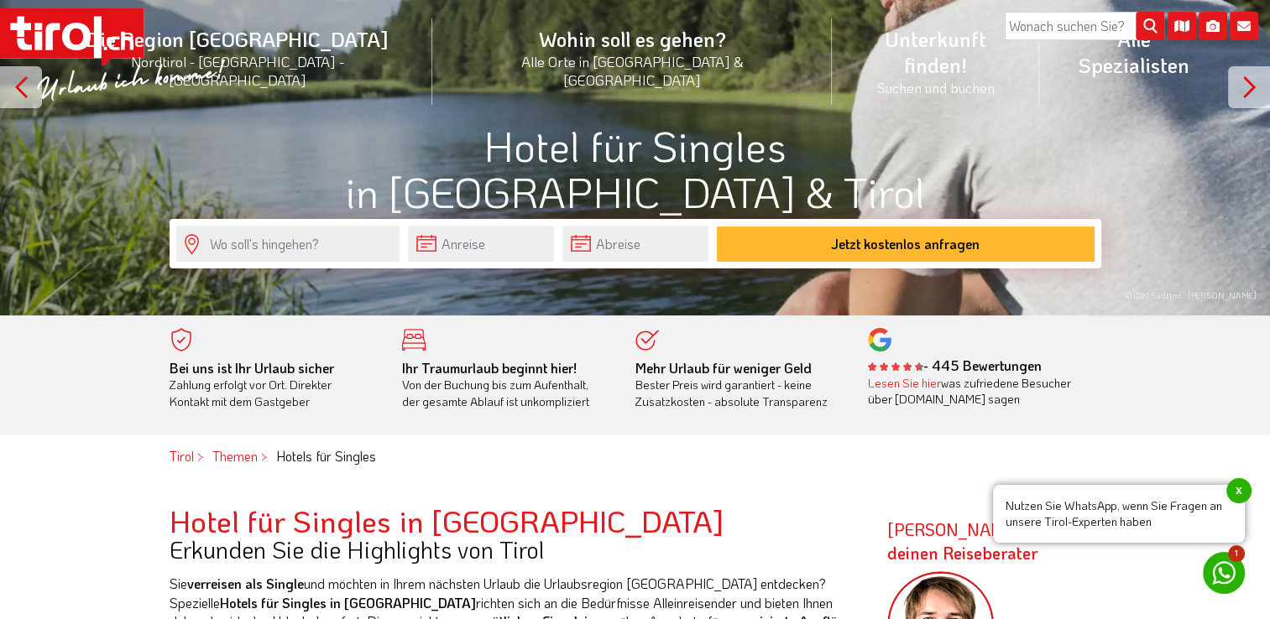
scroll to position [198, 0]
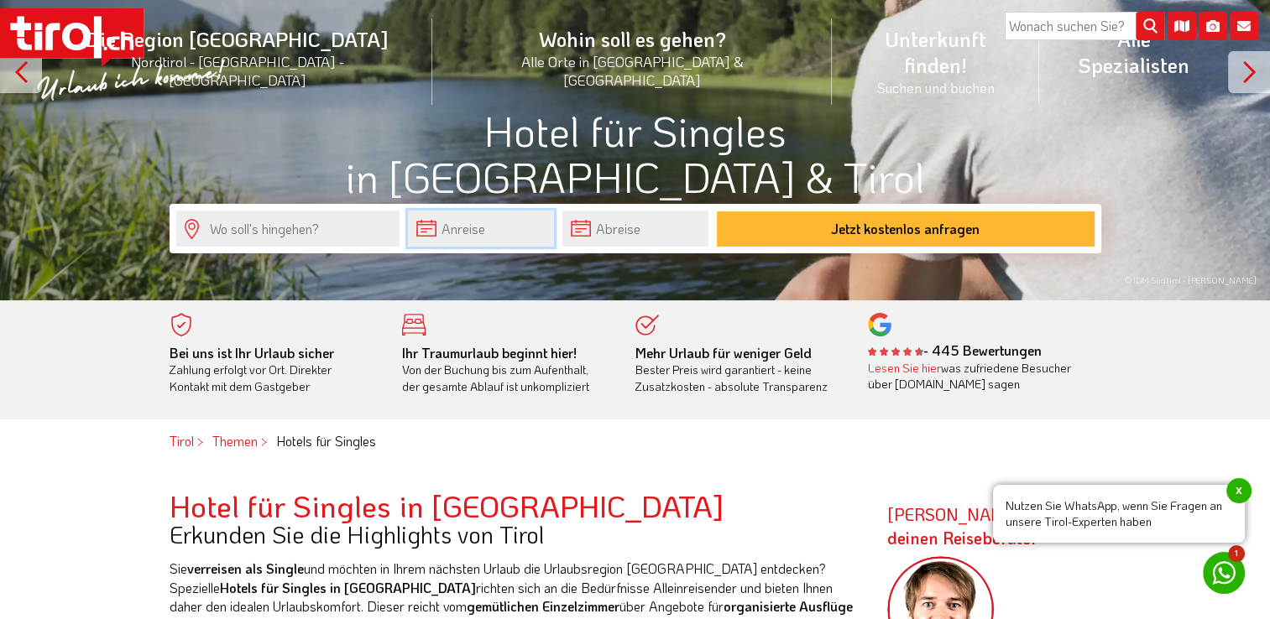
click at [436, 226] on input "text" at bounding box center [481, 229] width 146 height 36
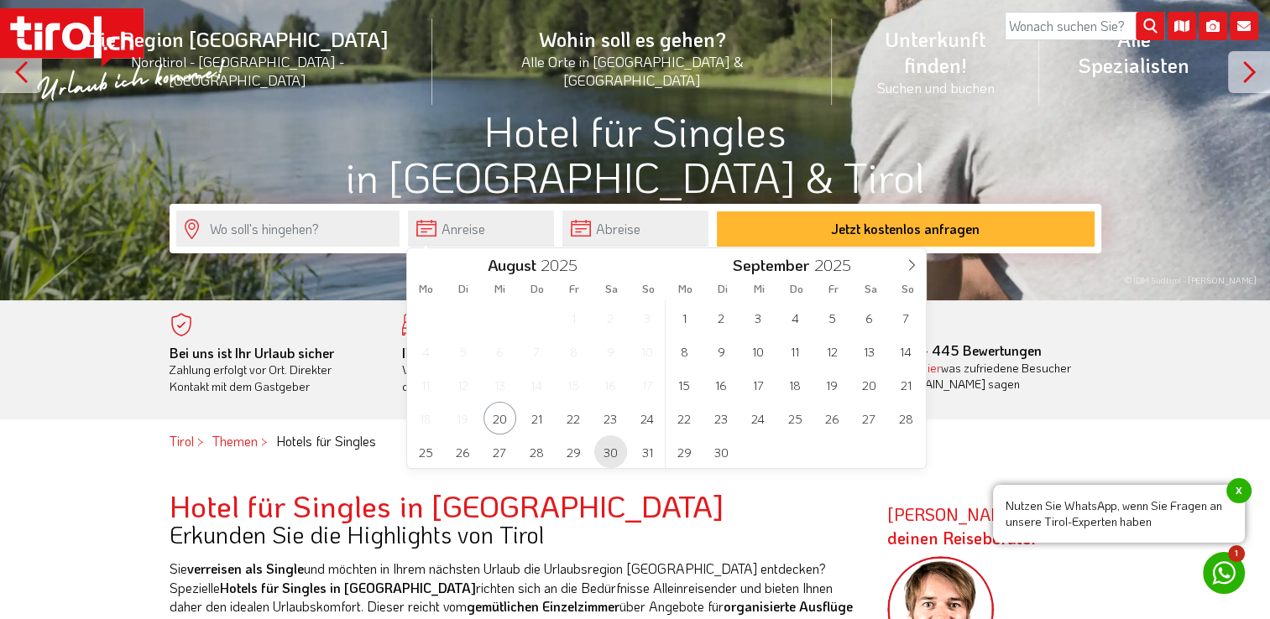
click at [603, 441] on span "30" at bounding box center [610, 452] width 33 height 33
click at [611, 230] on input "text" at bounding box center [635, 229] width 146 height 36
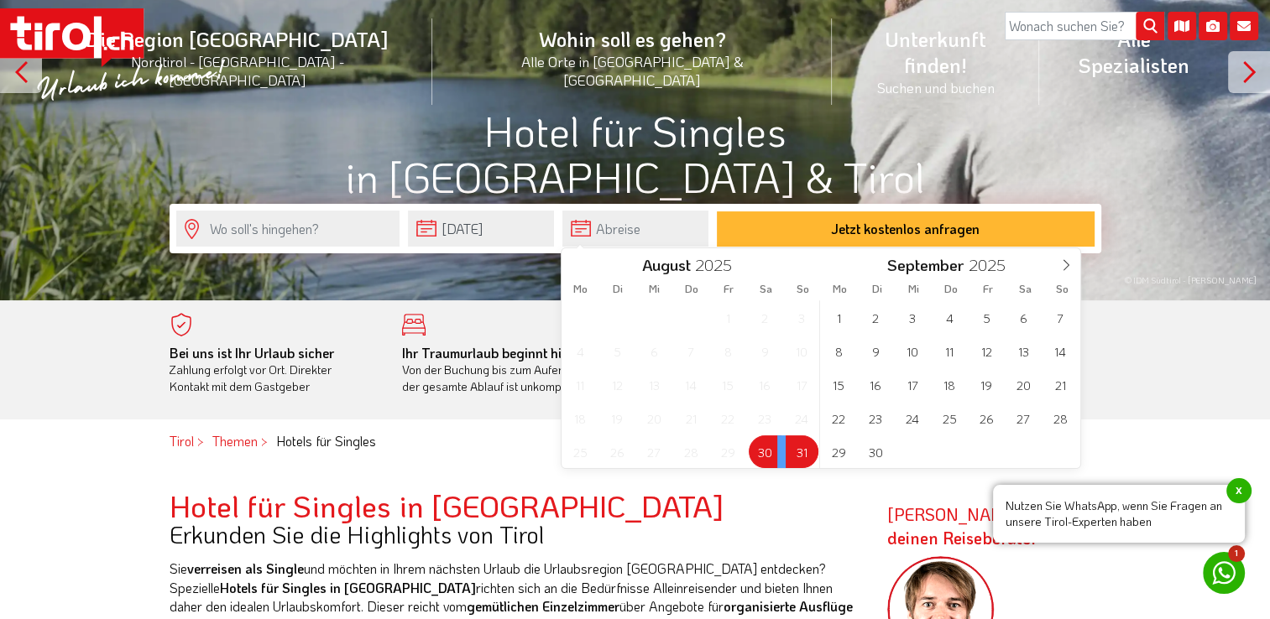
click at [802, 445] on span "31" at bounding box center [801, 452] width 33 height 33
type input "30-08-2025"
type input "31-08-2025"
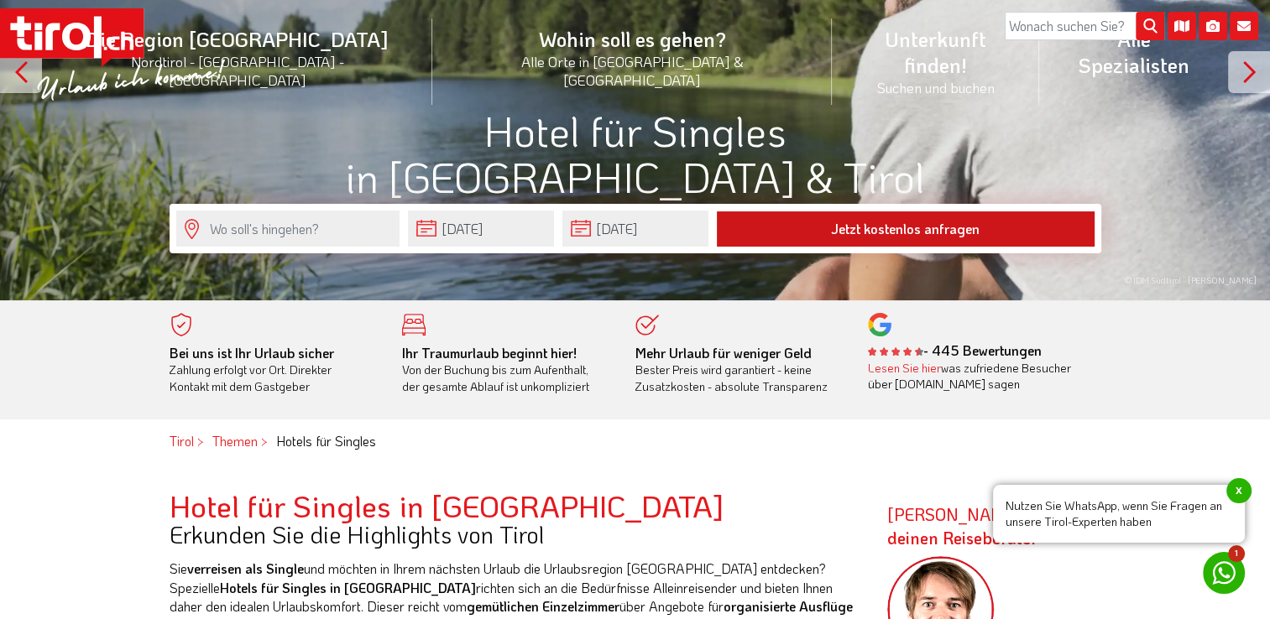
click at [1018, 227] on button "Jetzt kostenlos anfragen" at bounding box center [906, 228] width 378 height 35
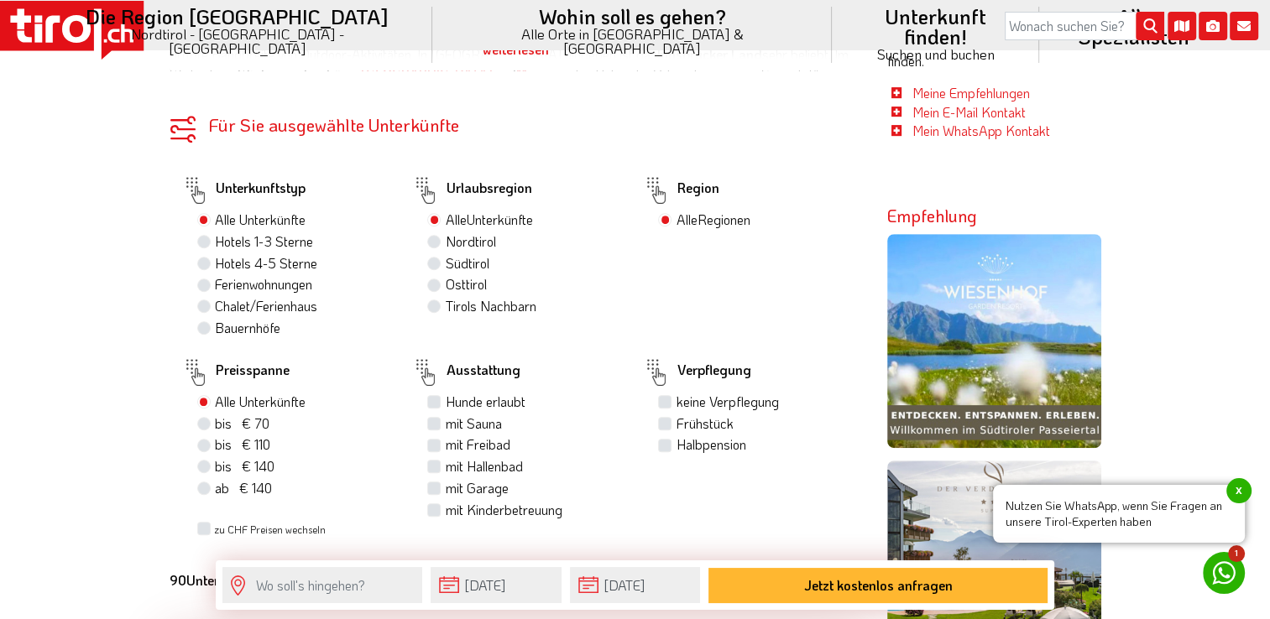
scroll to position [905, 0]
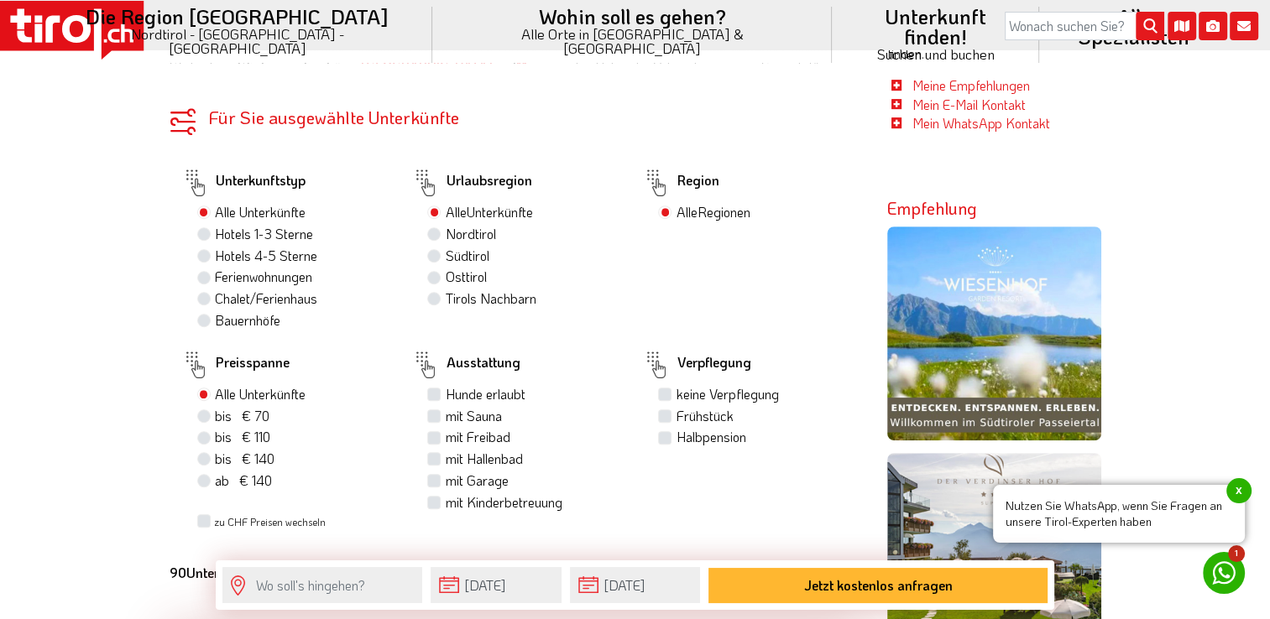
click at [215, 254] on label "Hotels 4-5 Sterne" at bounding box center [266, 256] width 102 height 18
click at [201, 254] on input "Hotels 4-5 Sterne" at bounding box center [206, 255] width 11 height 11
radio input "true"
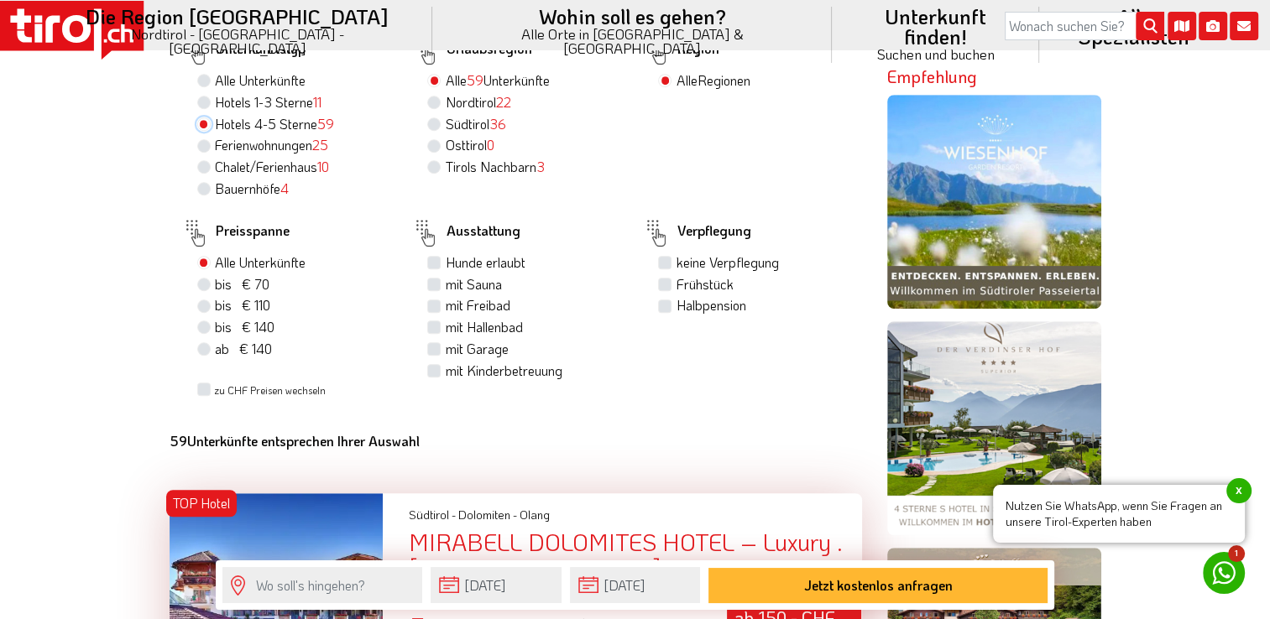
scroll to position [1046, 0]
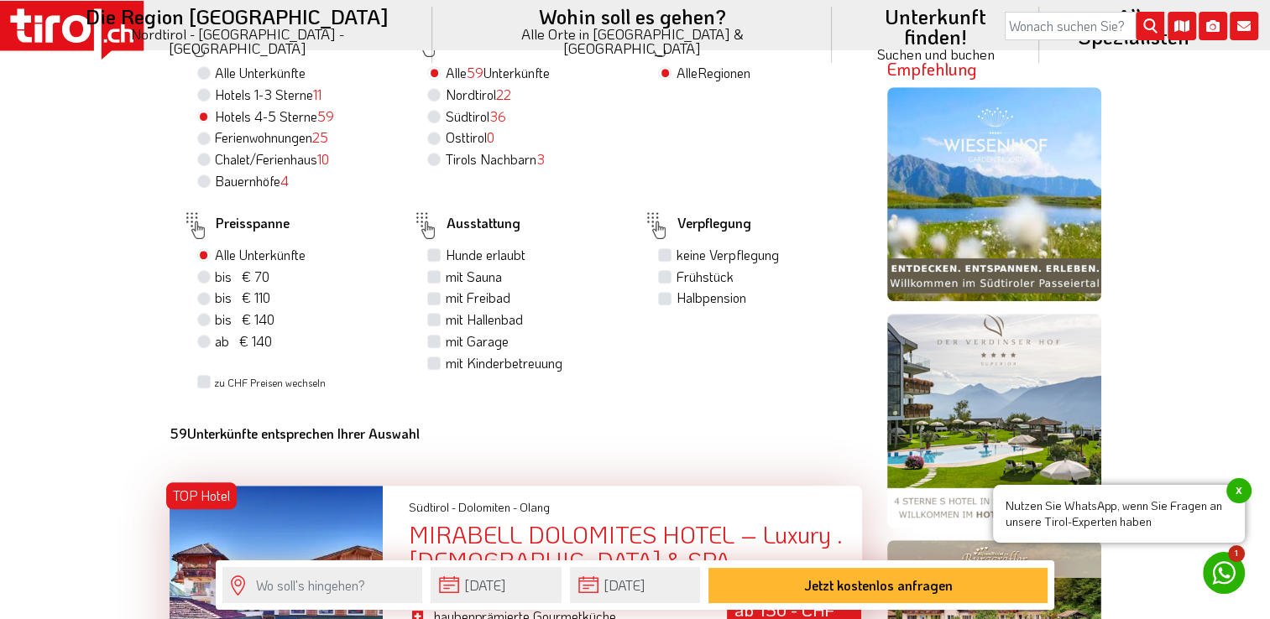
click at [445, 274] on label "mit Sauna" at bounding box center [473, 277] width 56 height 18
click at [431, 274] on input "mit Sauna" at bounding box center [436, 276] width 11 height 11
checkbox input "true"
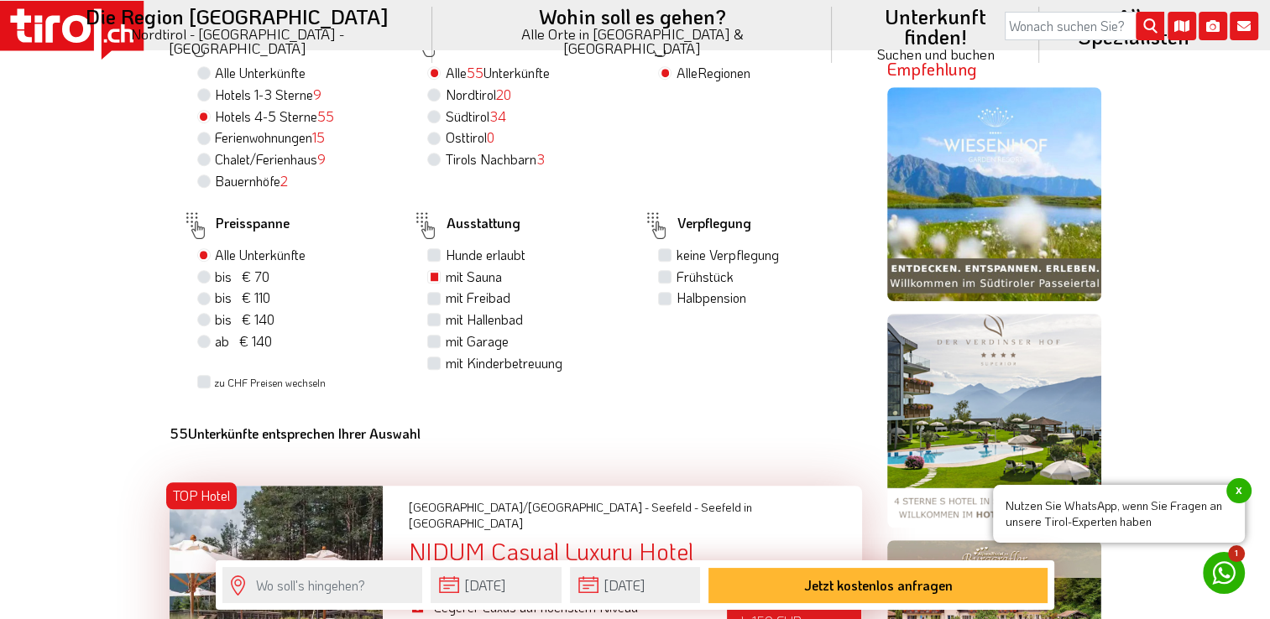
click at [445, 318] on label "mit Hallenbad" at bounding box center [483, 320] width 77 height 18
click at [433, 318] on input "mit Hallenbad" at bounding box center [436, 319] width 11 height 11
checkbox input "true"
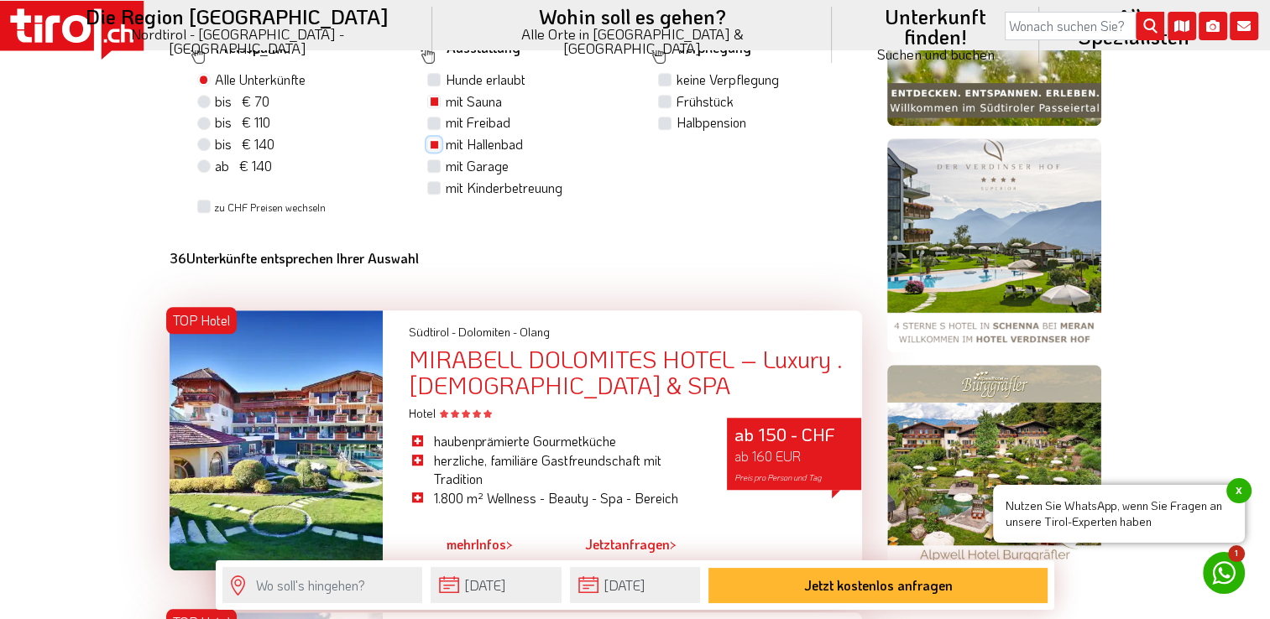
scroll to position [1229, 0]
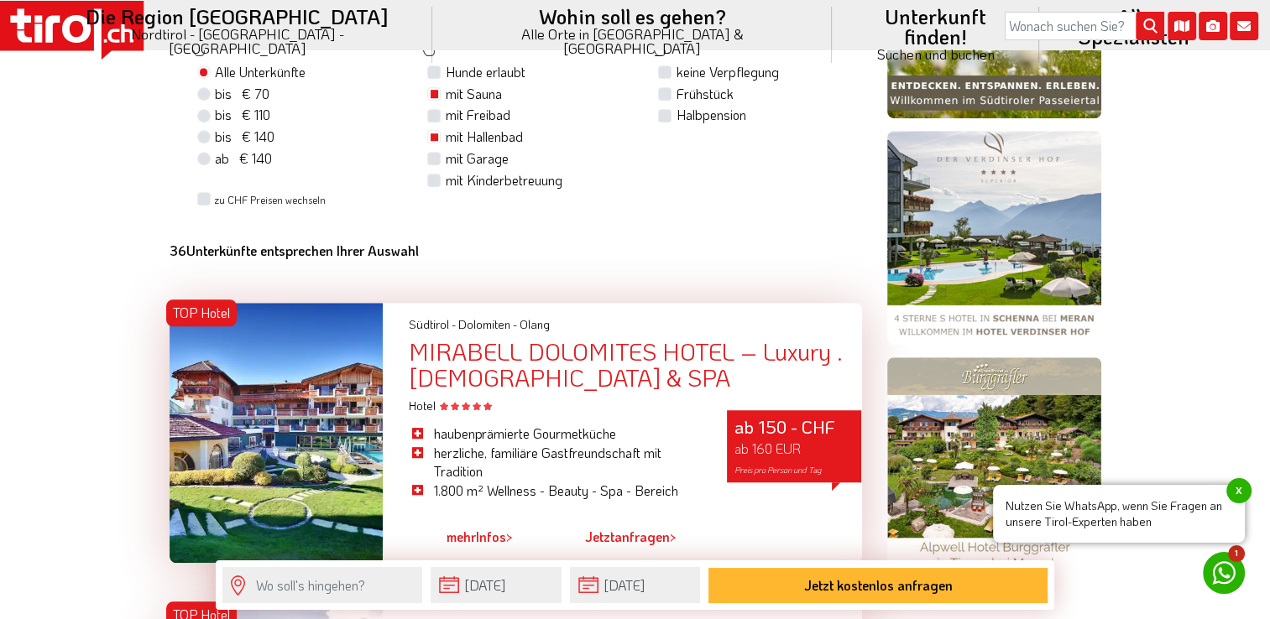
click at [676, 97] on label "Frühstück" at bounding box center [704, 94] width 57 height 18
click at [661, 97] on input "Frühstück" at bounding box center [666, 93] width 11 height 11
checkbox input "true"
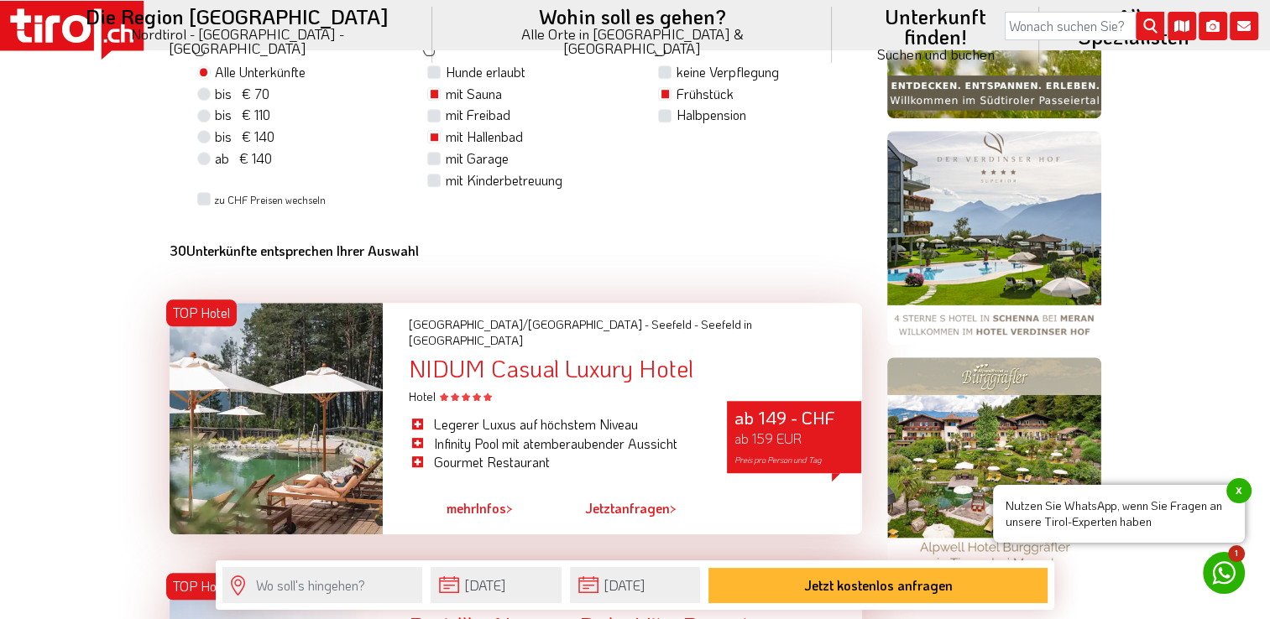
click at [676, 117] on label "Halbpension" at bounding box center [711, 115] width 70 height 18
click at [665, 117] on input "Halbpension" at bounding box center [666, 114] width 11 height 11
checkbox input "true"
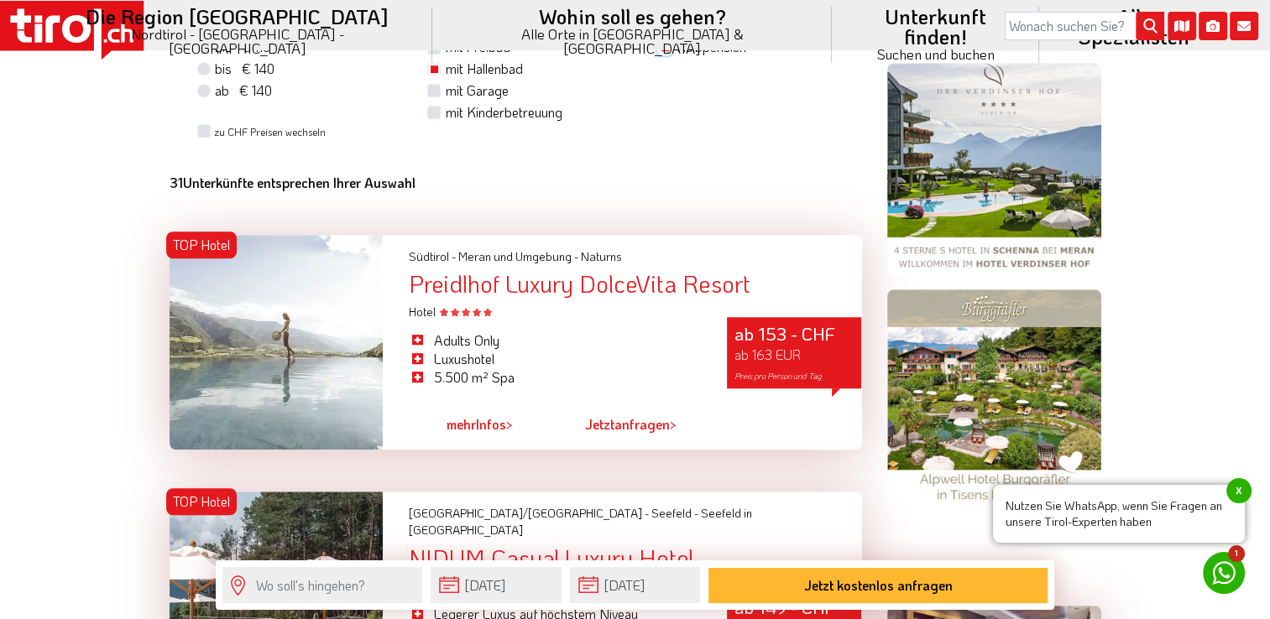
scroll to position [1313, 0]
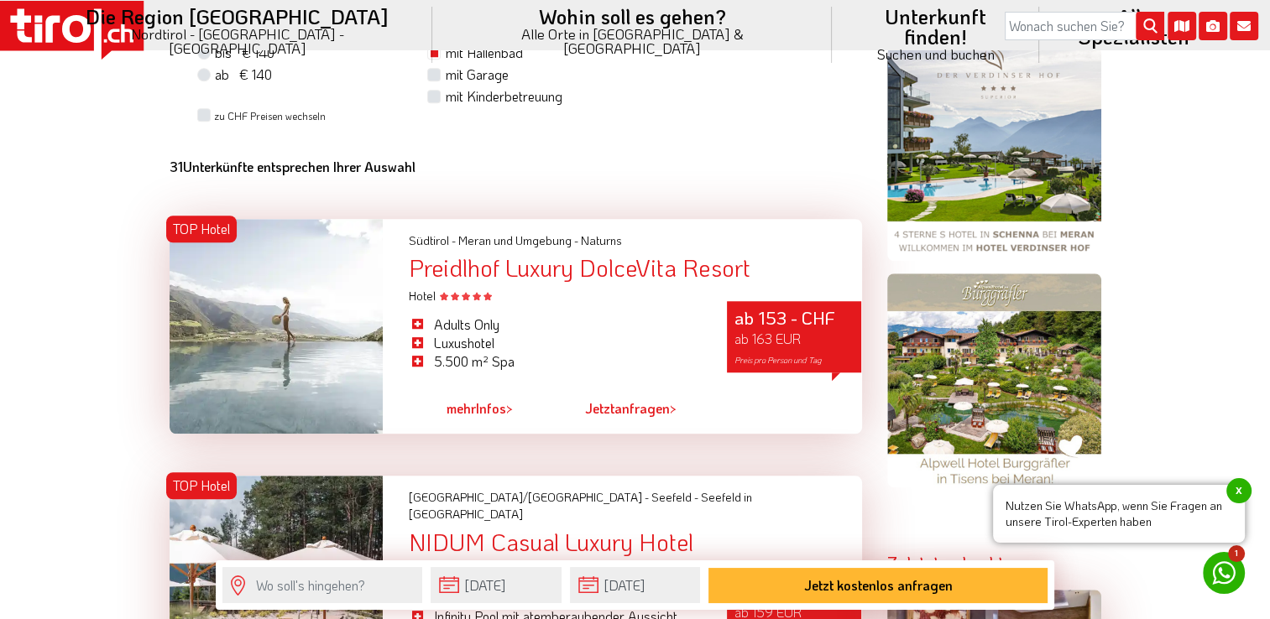
drag, startPoint x: 560, startPoint y: 268, endPoint x: 475, endPoint y: 264, distance: 84.9
click at [475, 264] on div "Preidlhof Luxury DolceVita Resort" at bounding box center [634, 268] width 453 height 26
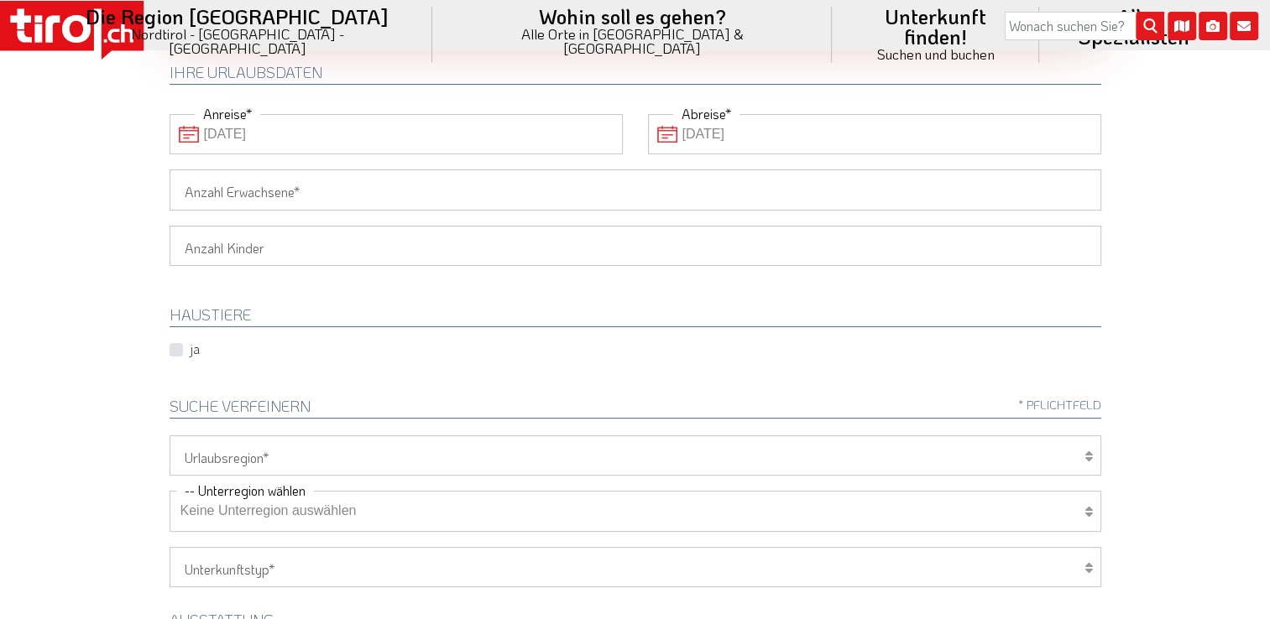
scroll to position [265, 0]
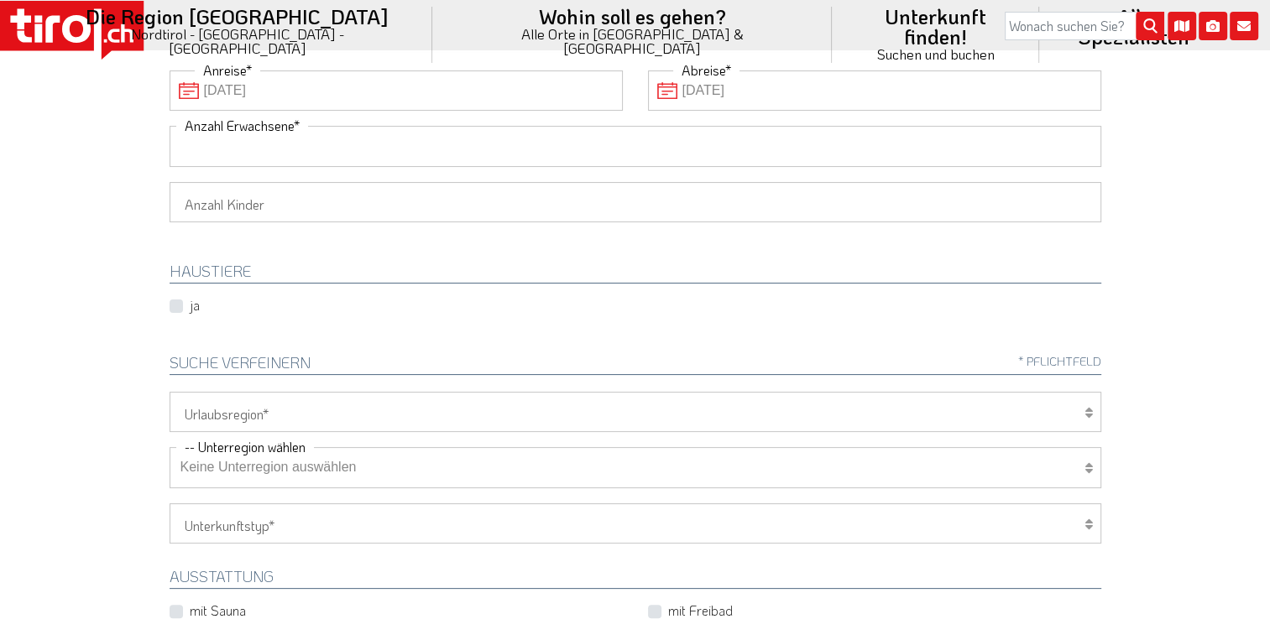
click at [528, 131] on input "Anzahl Erwachsene" at bounding box center [636, 146] width 932 height 40
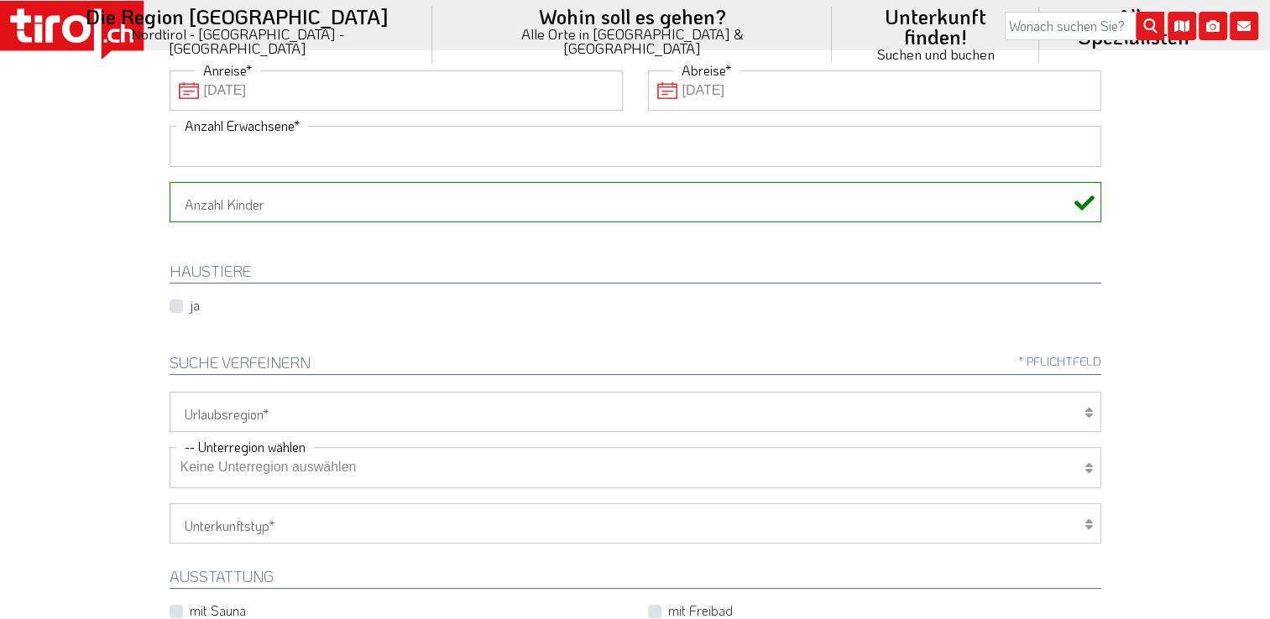
click at [484, 131] on input "Anzahl Erwachsene" at bounding box center [636, 146] width 932 height 40
type input "1"
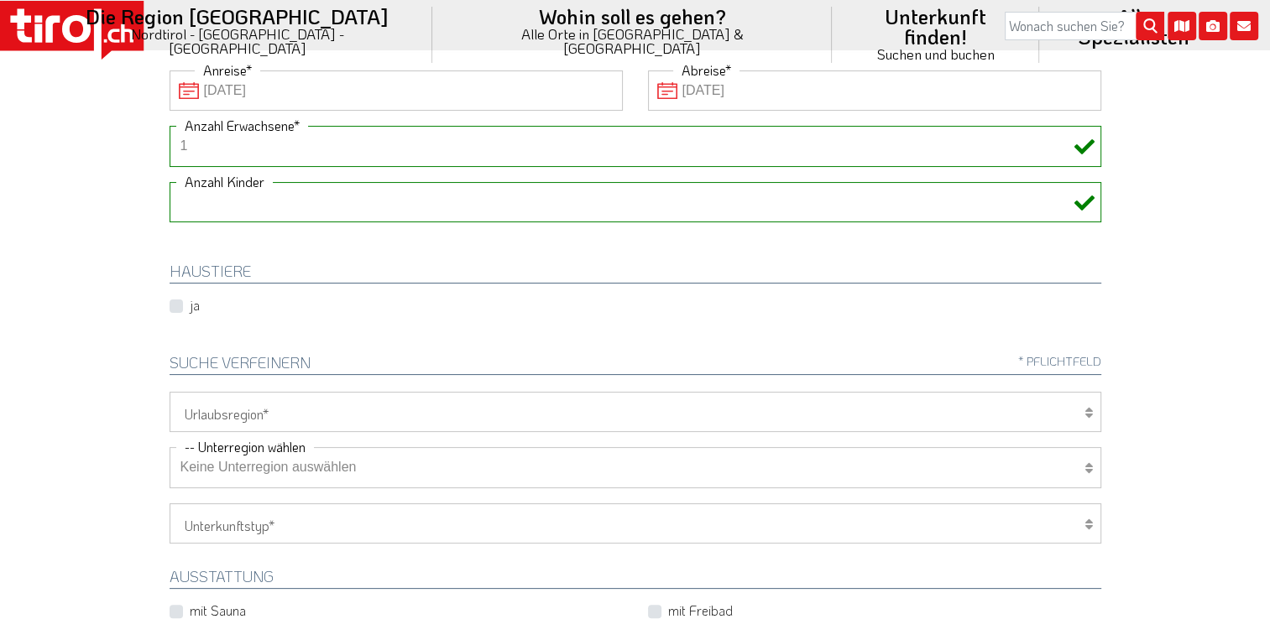
click at [855, 196] on select "1 2 3 4 5 6" at bounding box center [636, 202] width 932 height 40
click at [170, 182] on select "1 2 3 4 5 6" at bounding box center [636, 202] width 932 height 40
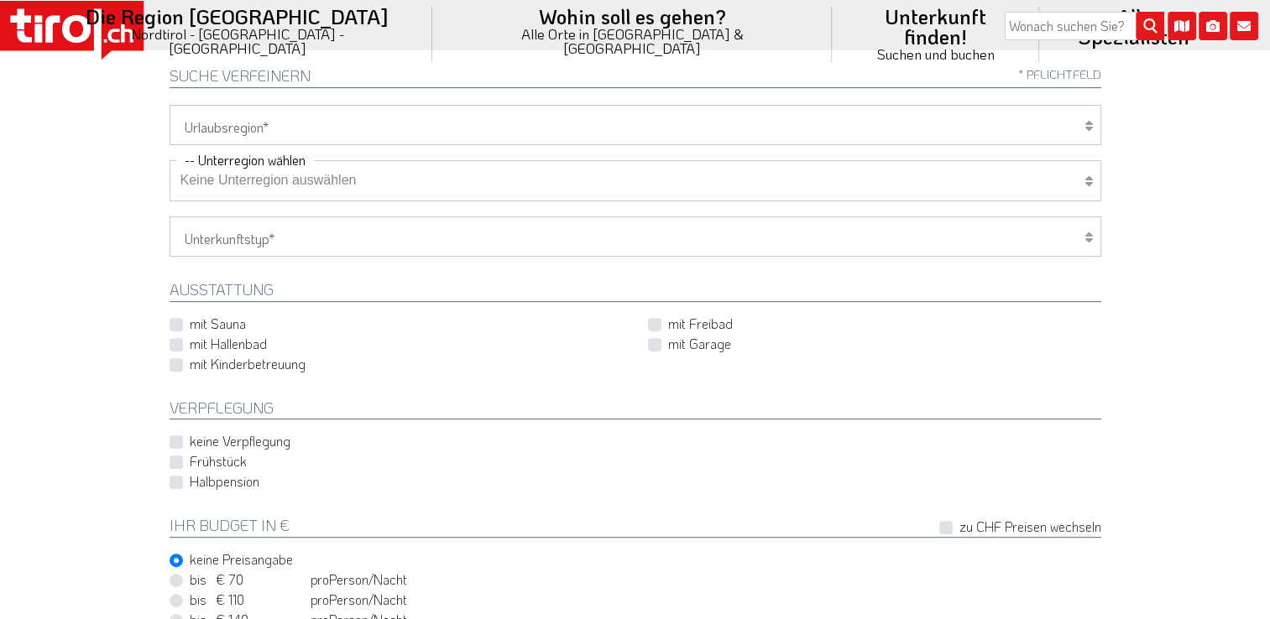
scroll to position [555, 0]
click at [610, 117] on select "Tirol/Nordtirol Osttirol Südtirol Tirols Nachbarn" at bounding box center [636, 122] width 932 height 40
click at [294, 243] on select "Hotel 1-3 Sterne Hotel 4-5 Sterne Ferienwohnung Chalet/Ferienhaus Bauernhöfe" at bounding box center [636, 234] width 932 height 40
select select "1_4-5"
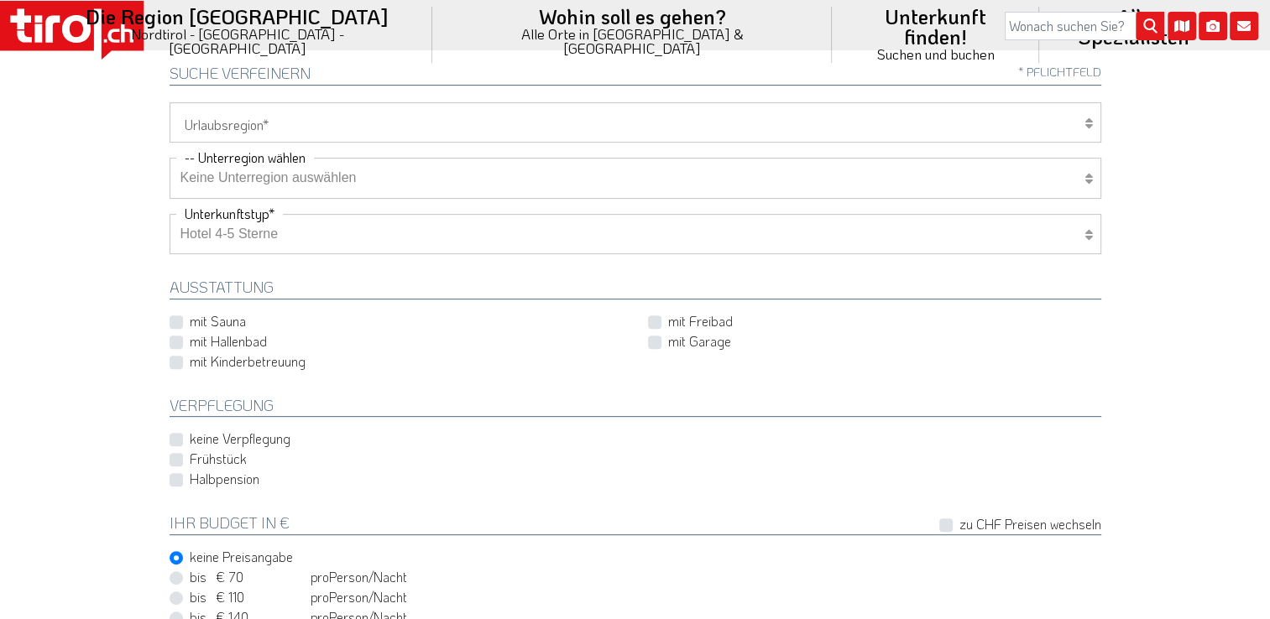
click at [170, 214] on select "Hotel 1-3 Sterne Hotel 4-5 Sterne Ferienwohnung Chalet/Ferienhaus Bauernhöfe" at bounding box center [636, 234] width 932 height 40
click at [182, 320] on div "mit Sauna" at bounding box center [396, 322] width 453 height 20
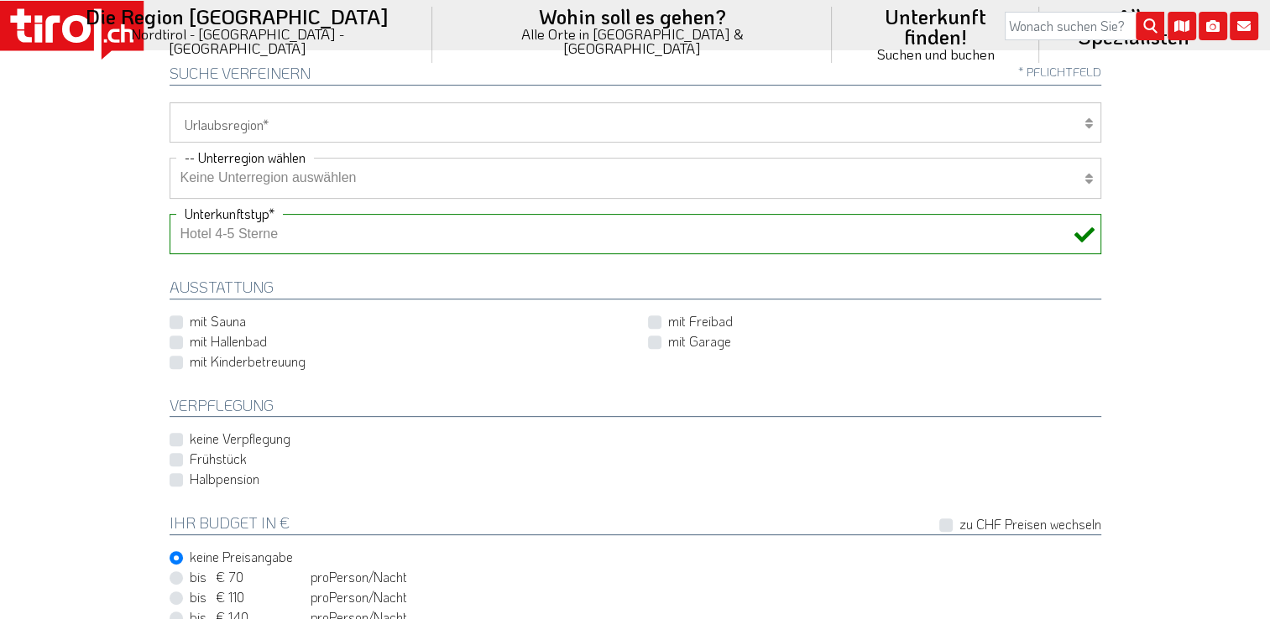
click at [190, 320] on label "mit Sauna" at bounding box center [218, 321] width 56 height 18
click at [178, 320] on input "mit Sauna" at bounding box center [399, 321] width 453 height 11
checkbox input "true"
click at [190, 341] on label "mit Hallenbad" at bounding box center [228, 341] width 77 height 18
click at [176, 341] on input "mit Hallenbad" at bounding box center [399, 341] width 453 height 11
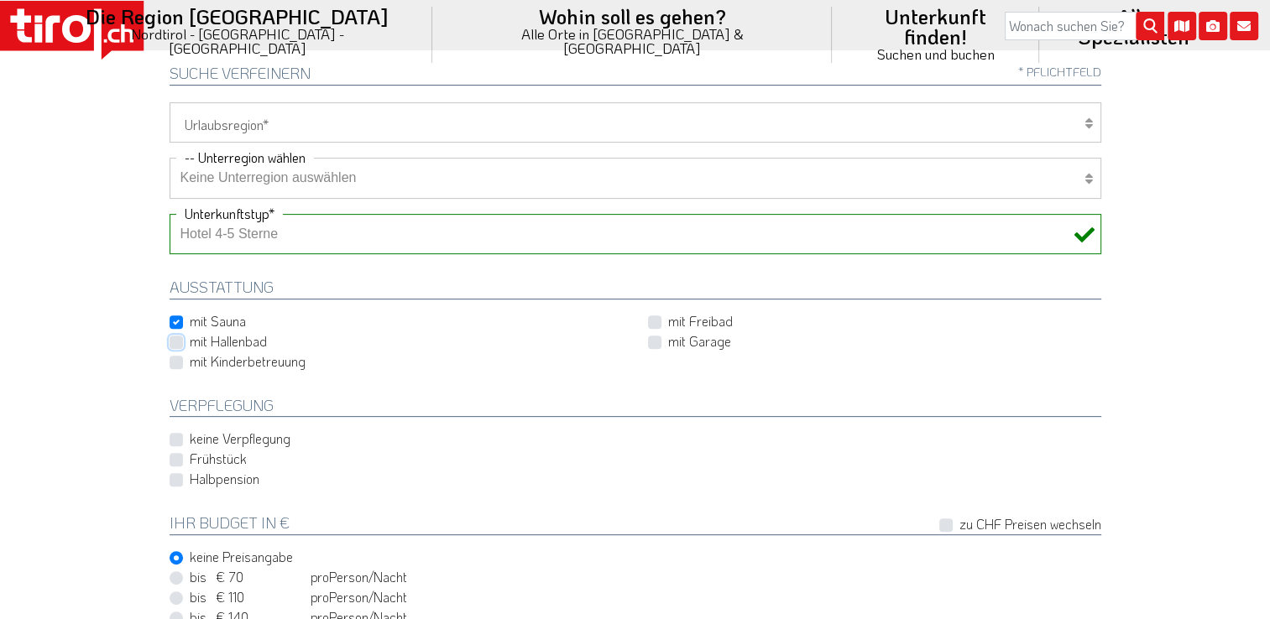
checkbox input "true"
click at [668, 314] on label "mit Freibad" at bounding box center [700, 321] width 65 height 18
click at [653, 316] on input "mit Freibad" at bounding box center [877, 321] width 453 height 11
checkbox input "true"
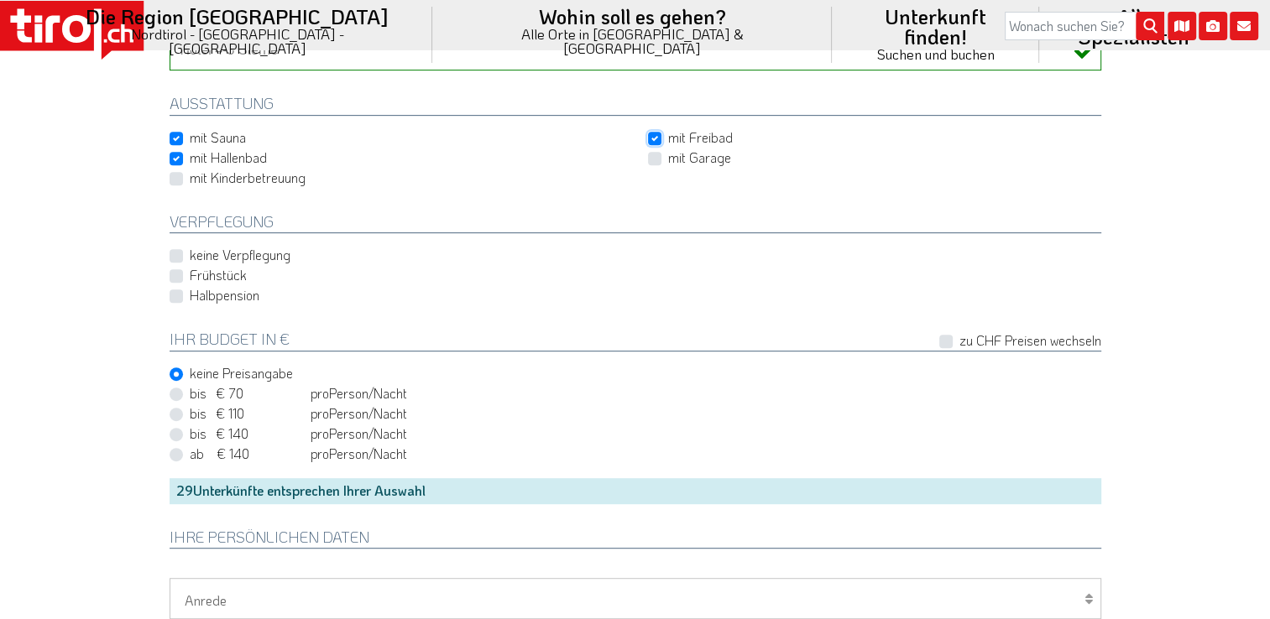
scroll to position [753, 0]
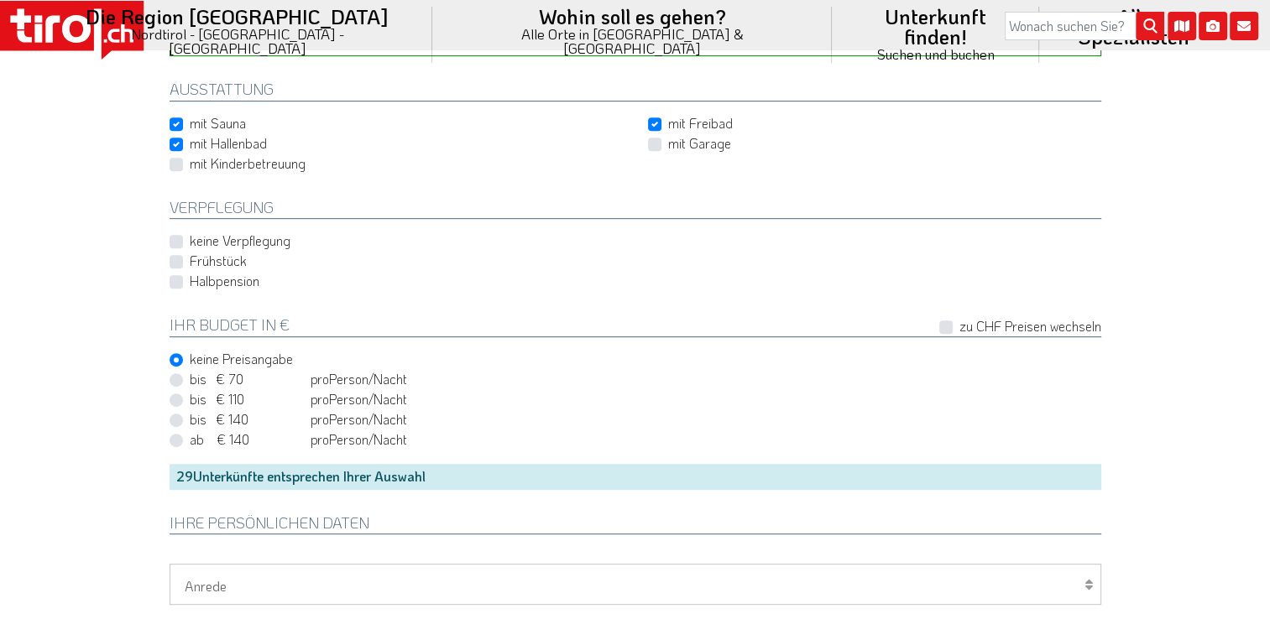
click at [190, 264] on label "Frühstück" at bounding box center [218, 261] width 57 height 18
click at [179, 264] on input "Frühstück" at bounding box center [639, 261] width 932 height 11
checkbox input "true"
click at [190, 282] on label "Halbpension" at bounding box center [225, 281] width 70 height 18
click at [175, 282] on input "Halbpension" at bounding box center [639, 281] width 932 height 11
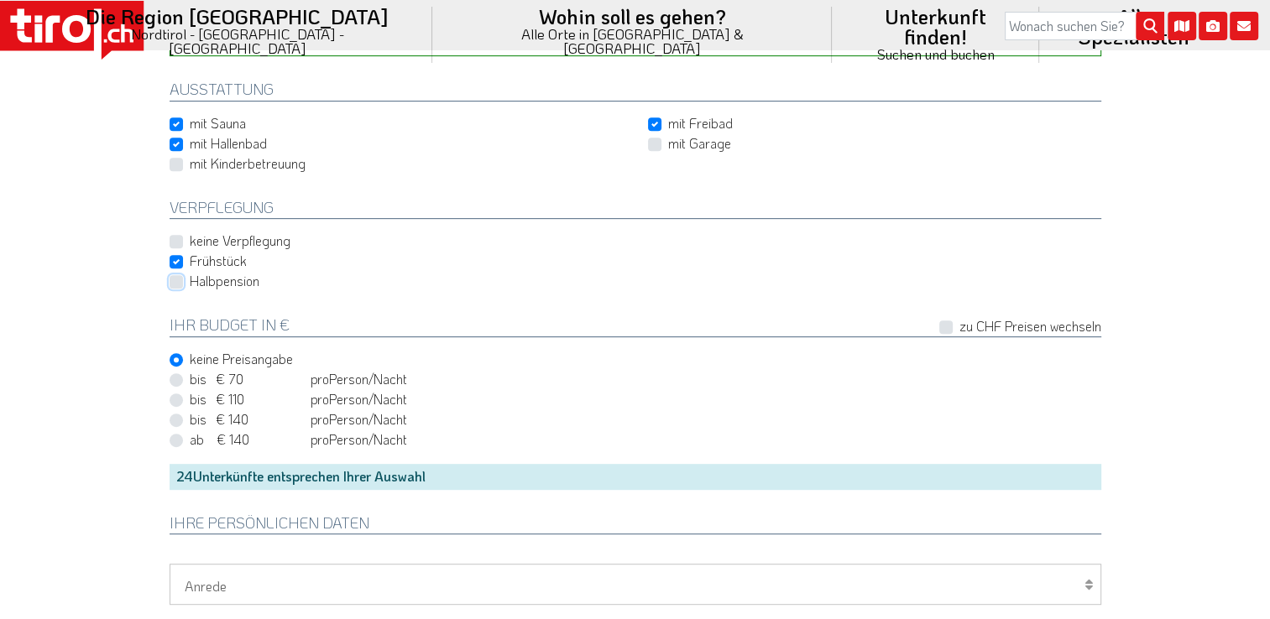
checkbox input "true"
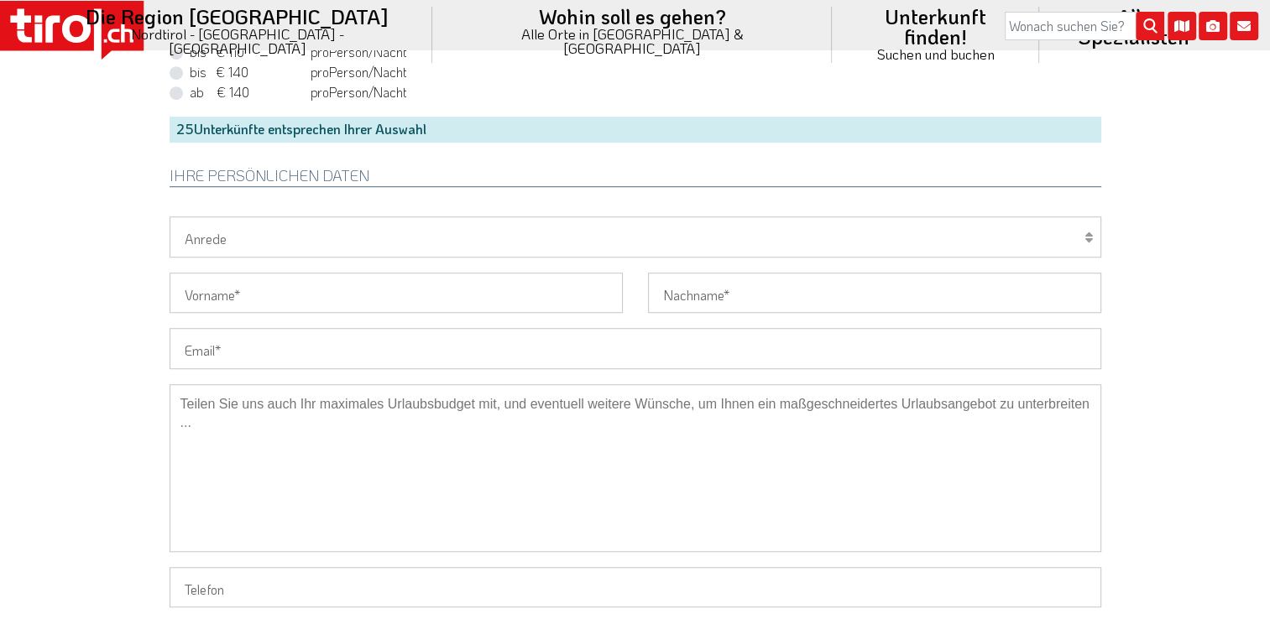
scroll to position [967, 0]
